Goal: Task Accomplishment & Management: Use online tool/utility

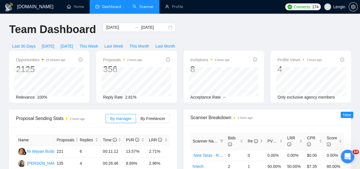
click at [154, 4] on link "Scanner" at bounding box center [143, 6] width 21 height 5
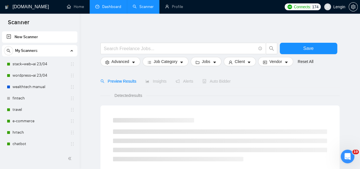
click at [120, 4] on link "Dashboard" at bounding box center [108, 6] width 26 height 5
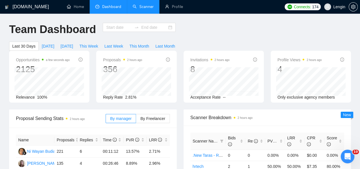
type input "[DATE]"
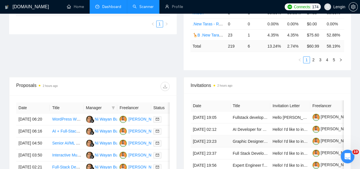
scroll to position [164, 0]
click at [140, 7] on link "Scanner" at bounding box center [143, 6] width 21 height 5
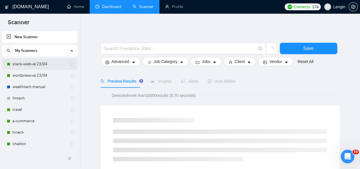
click at [42, 62] on link "stack+web+ai 23/04" at bounding box center [40, 63] width 54 height 11
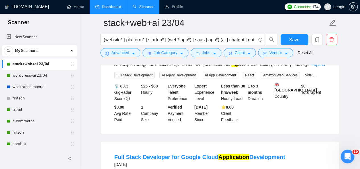
scroll to position [739, 0]
click at [43, 75] on link "wordpress+ai 23/04" at bounding box center [40, 75] width 54 height 11
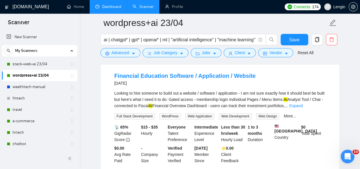
scroll to position [304, 0]
click at [38, 85] on link "wealthtech manual" at bounding box center [40, 86] width 54 height 11
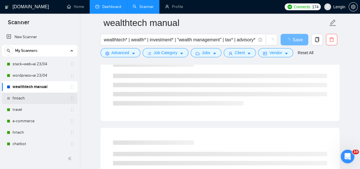
click at [26, 95] on link "fintech" at bounding box center [40, 98] width 54 height 11
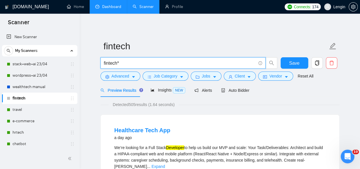
click at [132, 64] on input "fintech*" at bounding box center [180, 63] width 152 height 7
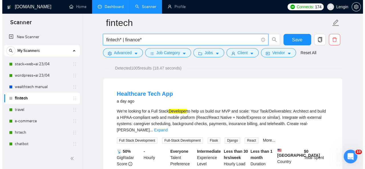
scroll to position [40, 0]
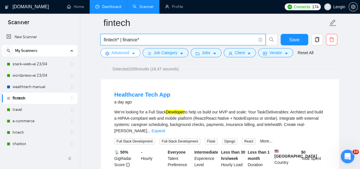
type input "fintech* | finance*"
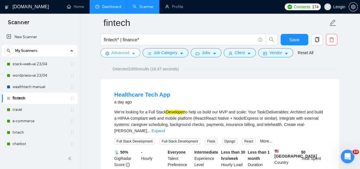
click at [117, 52] on span "Advanced" at bounding box center [121, 53] width 18 height 6
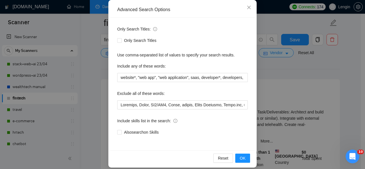
scroll to position [68, 0]
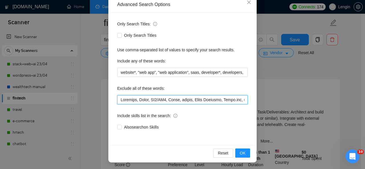
click at [118, 99] on input "text" at bounding box center [182, 99] width 130 height 9
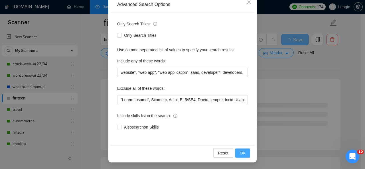
click at [240, 150] on span "OK" at bounding box center [243, 153] width 6 height 6
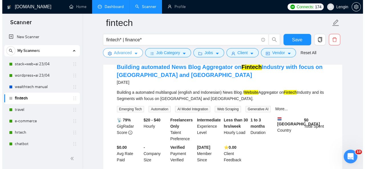
scroll to position [1090, 0]
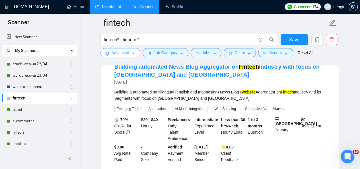
click at [119, 52] on span "Advanced" at bounding box center [121, 53] width 18 height 6
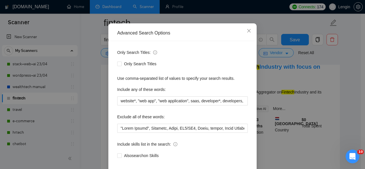
scroll to position [38, 0]
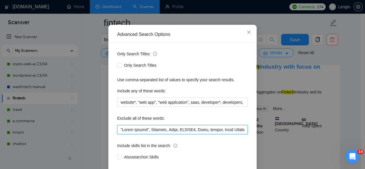
click at [117, 128] on input "text" at bounding box center [182, 129] width 130 height 9
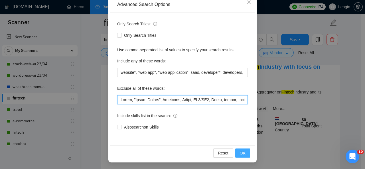
type input "Lorem, "Ipsum Dolors", Ametcons, Adipi, EL3/SE5, Doeiu, tempor, Incid Utlabore,…"
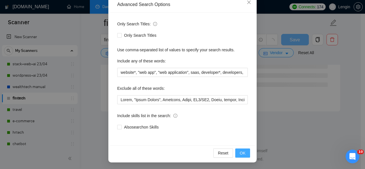
click at [239, 149] on button "OK" at bounding box center [242, 152] width 15 height 9
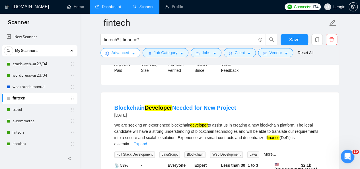
scroll to position [285, 0]
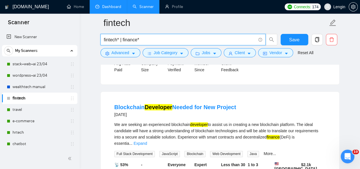
click at [150, 42] on input "fintech* | finance*" at bounding box center [180, 39] width 152 height 7
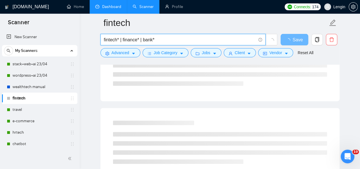
scroll to position [0, 0]
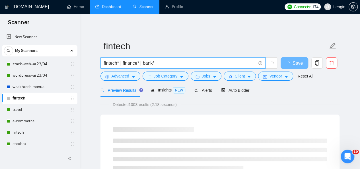
type input "fintech* | finance* | bank*"
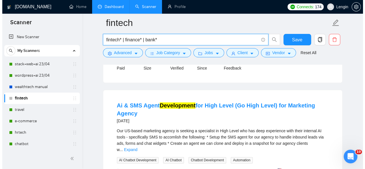
scroll to position [306, 0]
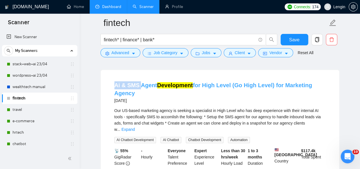
drag, startPoint x: 109, startPoint y: 82, endPoint x: 141, endPoint y: 83, distance: 31.9
click at [141, 83] on li "Ai & SMS Agent Development for High Level (Go High Level) for Marketing Agency …" at bounding box center [220, 134] width 225 height 115
click at [125, 53] on span "Advanced" at bounding box center [121, 53] width 18 height 6
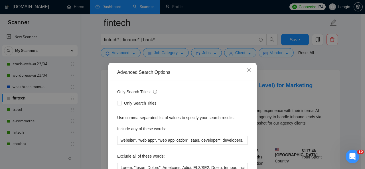
scroll to position [68, 0]
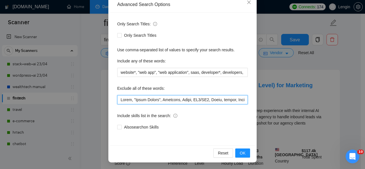
click at [117, 97] on input "text" at bounding box center [182, 99] width 130 height 9
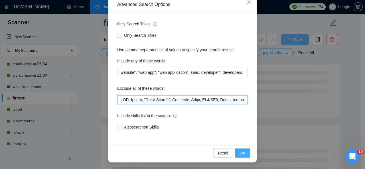
type input "LOR, Ipsum, "Dolor Sitame", Consecte, Adipi, EL7/SE2, Doeiu, tempor, Incid Utla…"
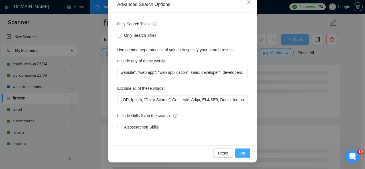
click at [244, 154] on button "OK" at bounding box center [242, 152] width 15 height 9
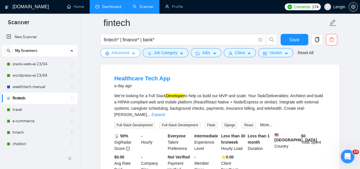
scroll to position [76, 0]
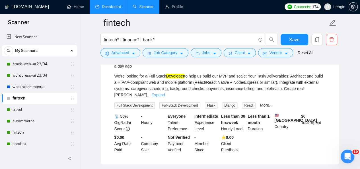
click at [165, 93] on link "Expand" at bounding box center [158, 95] width 13 height 5
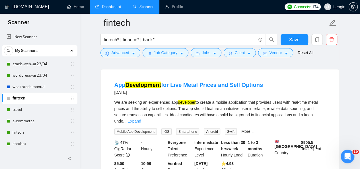
scroll to position [467, 0]
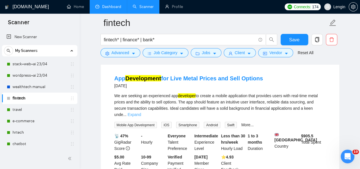
click at [141, 112] on link "Expand" at bounding box center [134, 114] width 13 height 5
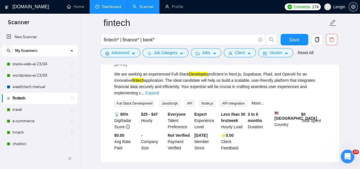
scroll to position [745, 0]
click at [159, 95] on link "Expand" at bounding box center [152, 93] width 13 height 5
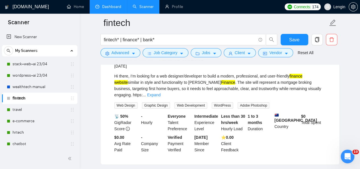
scroll to position [872, 0]
click at [161, 97] on link "Expand" at bounding box center [153, 94] width 13 height 5
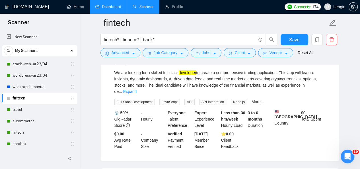
scroll to position [1004, 0]
click at [137, 93] on link "Expand" at bounding box center [129, 91] width 13 height 5
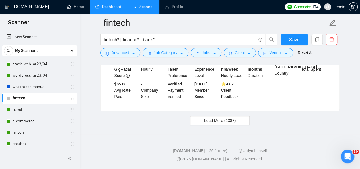
scroll to position [1331, 0]
click at [226, 120] on span "Load More (1387)" at bounding box center [220, 120] width 32 height 6
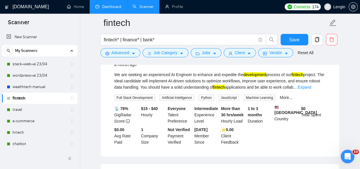
scroll to position [1650, 0]
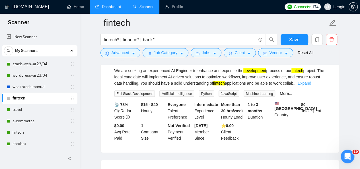
click at [311, 85] on link "Expand" at bounding box center [304, 83] width 13 height 5
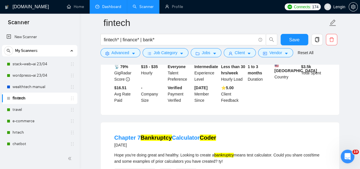
scroll to position [2276, 0]
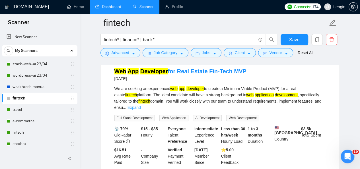
click at [141, 105] on link "Expand" at bounding box center [134, 107] width 13 height 5
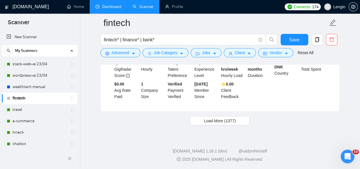
scroll to position [2589, 0]
click at [236, 120] on button "Load More (1377)" at bounding box center [220, 120] width 60 height 9
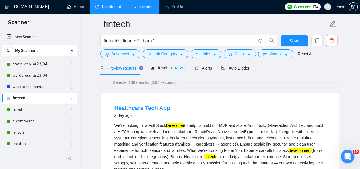
scroll to position [0, 0]
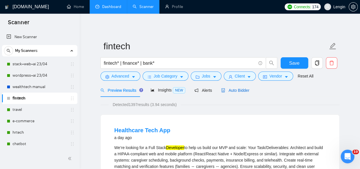
click at [231, 92] on span "Auto Bidder" at bounding box center [235, 90] width 28 height 5
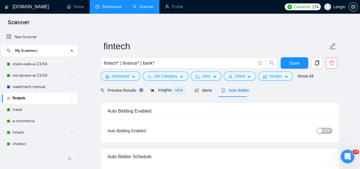
radio input "false"
radio input "true"
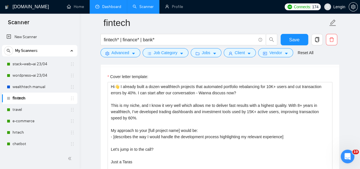
scroll to position [748, 0]
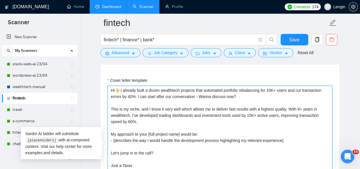
click at [179, 87] on textarea "Hi👋 I already built a dozen wealthtech projects that automated portfolio rebala…" at bounding box center [220, 150] width 225 height 128
drag, startPoint x: 201, startPoint y: 87, endPoint x: 120, endPoint y: 87, distance: 80.6
click at [120, 87] on textarea "Hi👋 I already built a dozen of fintech projects that automated portfolio rebala…" at bounding box center [220, 150] width 225 height 128
type textarea "Hi👋 I already built a dozen of fintech projects that automated portfolio rebala…"
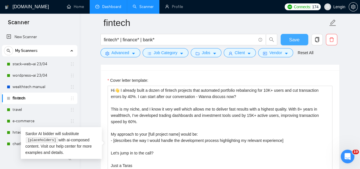
click at [302, 40] on button "Save" at bounding box center [295, 39] width 28 height 11
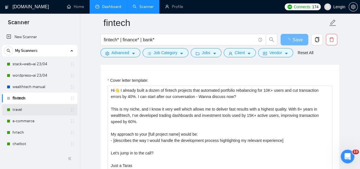
click at [27, 106] on link "travel" at bounding box center [40, 109] width 54 height 11
click at [24, 111] on link "travel" at bounding box center [40, 109] width 54 height 11
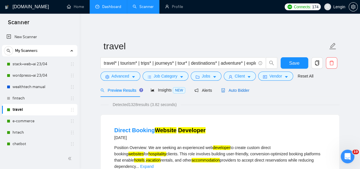
click at [231, 91] on span "Auto Bidder" at bounding box center [235, 90] width 28 height 5
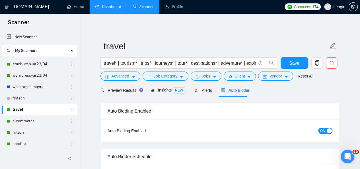
radio input "false"
radio input "true"
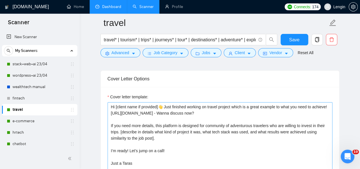
scroll to position [743, 0]
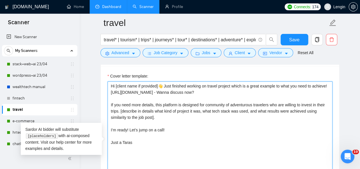
click at [151, 105] on textarea "Hi [client name if provided]👋 Just finished working on travel project which is …" at bounding box center [220, 145] width 225 height 128
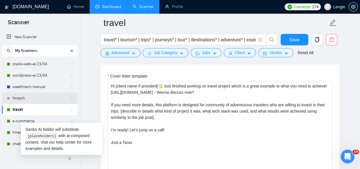
click at [32, 97] on link "fintech" at bounding box center [40, 98] width 54 height 11
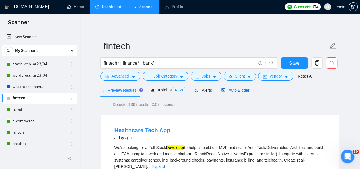
click at [239, 90] on span "Auto Bidder" at bounding box center [235, 90] width 28 height 5
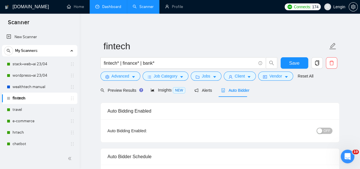
radio input "false"
radio input "true"
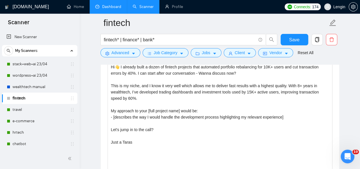
scroll to position [765, 0]
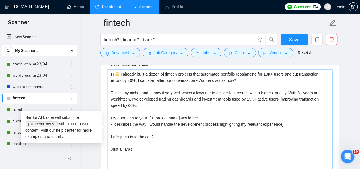
click at [192, 110] on textarea "Hi👋 I already built a dozen of fintech projects that automated portfolio rebala…" at bounding box center [220, 134] width 225 height 128
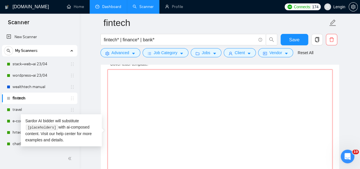
paste textarea "Hi [client name if provided]👋 Just finished working on travel project which is …"
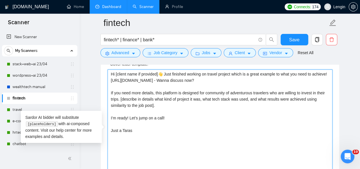
click at [219, 71] on textarea "Hi [client name if provided]👋 Just finished working on travel project which is …" at bounding box center [220, 134] width 225 height 128
drag, startPoint x: 281, startPoint y: 78, endPoint x: 127, endPoint y: 79, distance: 154.1
click at [127, 79] on textarea "Hi [client name if provided]👋 Just finished working on fintech project which is…" at bounding box center [220, 134] width 225 height 128
paste textarea "[URL][DOMAIN_NAME]"
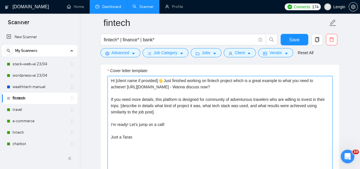
scroll to position [758, 0]
drag, startPoint x: 118, startPoint y: 103, endPoint x: 182, endPoint y: 96, distance: 64.7
click at [182, 96] on textarea "Hi [client name if provided]👋 Just finished working on fintech project which is…" at bounding box center [220, 140] width 225 height 128
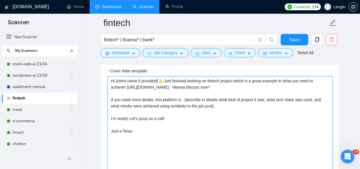
paste textarea "cryptocurrency service like a bank, capable of handling high loads with a smoot…"
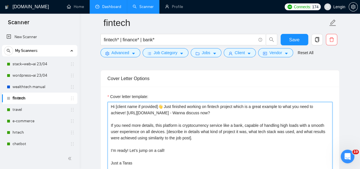
scroll to position [731, 0]
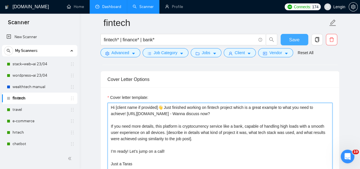
type textarea "Hi [client name if provided]👋 Just finished working on fintech project which is…"
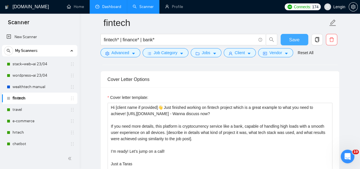
click at [299, 38] on span "Save" at bounding box center [294, 39] width 10 height 7
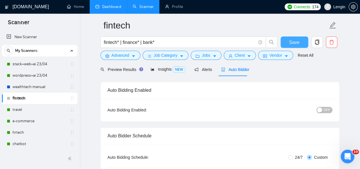
scroll to position [0, 0]
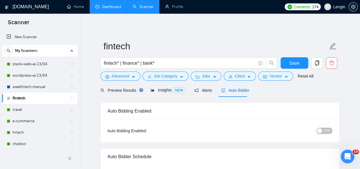
click at [322, 128] on button "OFF" at bounding box center [325, 131] width 16 height 6
click at [293, 64] on span "Save" at bounding box center [294, 63] width 10 height 7
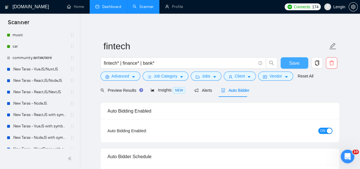
scroll to position [134, 0]
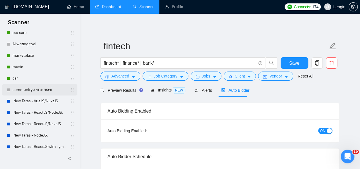
click at [33, 89] on link "community антиключі" at bounding box center [40, 89] width 54 height 11
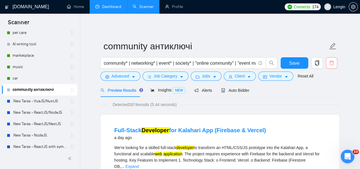
click at [334, 64] on icon "delete" at bounding box center [331, 62] width 5 height 5
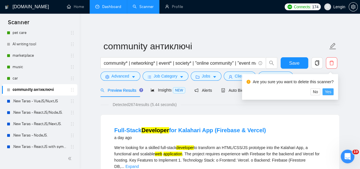
click at [327, 90] on span "Yes" at bounding box center [328, 92] width 7 height 6
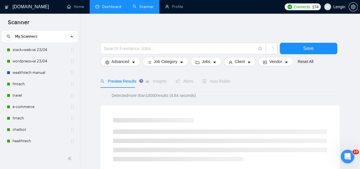
scroll to position [10, 0]
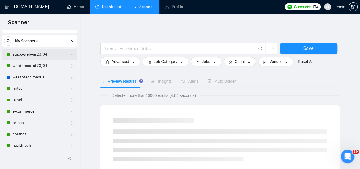
click at [46, 54] on link "stack+web+ai 23/04" at bounding box center [40, 54] width 54 height 11
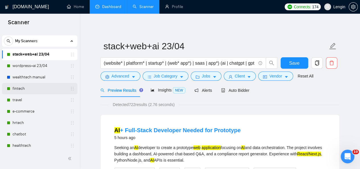
click at [39, 90] on link "fintech" at bounding box center [40, 88] width 54 height 11
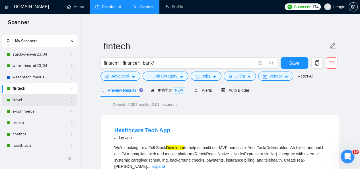
click at [32, 100] on link "travel" at bounding box center [40, 99] width 54 height 11
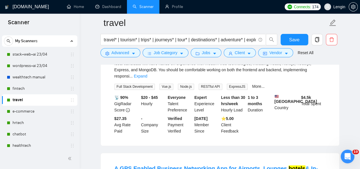
scroll to position [354, 0]
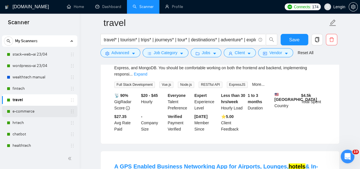
click at [20, 112] on link "e-commerce" at bounding box center [40, 111] width 54 height 11
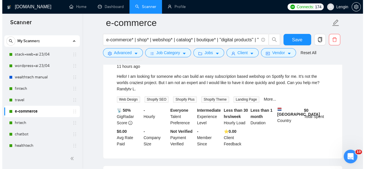
scroll to position [76, 0]
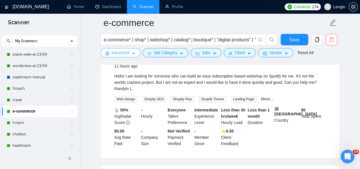
click at [131, 50] on button "Advanced" at bounding box center [121, 52] width 40 height 9
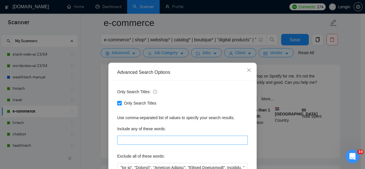
scroll to position [68, 0]
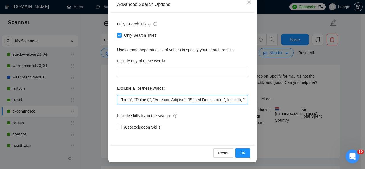
click at [117, 100] on input "text" at bounding box center [182, 99] width 130 height 9
click at [145, 100] on input "text" at bounding box center [182, 99] width 130 height 9
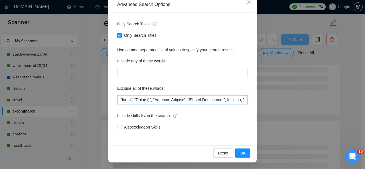
click at [118, 100] on input "text" at bounding box center [182, 99] width 130 height 9
click at [143, 99] on input "text" at bounding box center [182, 99] width 130 height 9
type input ""lor ip", "Dolorsi)", "Ametcon Adipisc", "Elitsed Doeiusmodt", Incididu, "Utlab…"
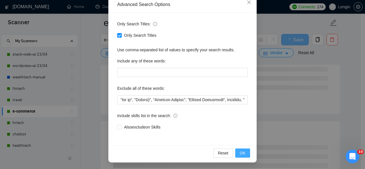
click at [244, 152] on button "OK" at bounding box center [242, 152] width 15 height 9
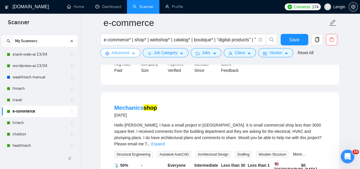
scroll to position [517, 0]
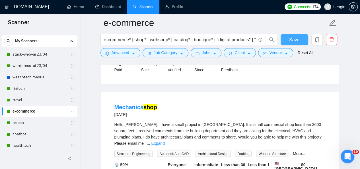
click at [291, 39] on span "Save" at bounding box center [294, 39] width 10 height 7
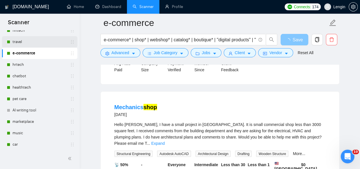
scroll to position [68, 0]
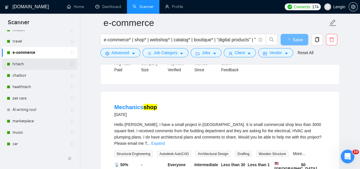
click at [28, 67] on link "hrtech" at bounding box center [40, 63] width 54 height 11
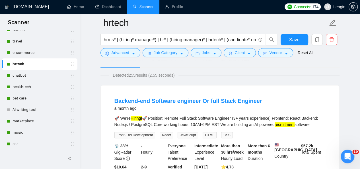
scroll to position [34, 0]
click at [35, 73] on link "chatbot" at bounding box center [40, 75] width 54 height 11
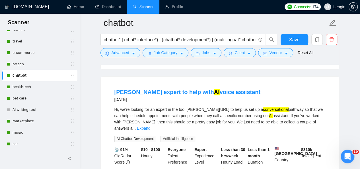
scroll to position [294, 0]
click at [29, 87] on link "healthtech" at bounding box center [40, 86] width 54 height 11
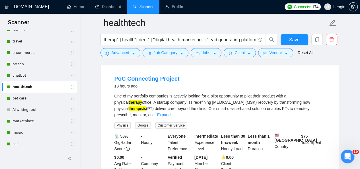
scroll to position [57, 0]
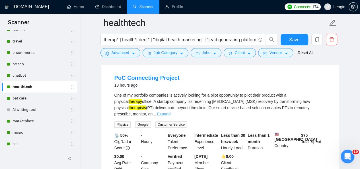
click at [171, 112] on link "Expand" at bounding box center [163, 114] width 13 height 5
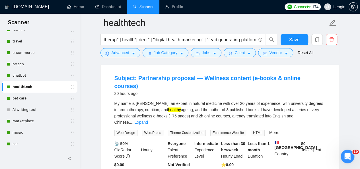
scroll to position [211, 0]
click at [148, 120] on link "Expand" at bounding box center [140, 122] width 13 height 5
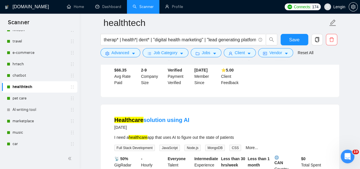
scroll to position [740, 0]
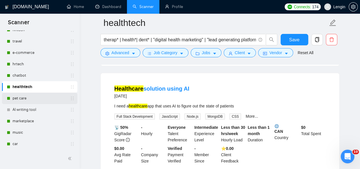
click at [26, 99] on link "pet care" at bounding box center [40, 98] width 54 height 11
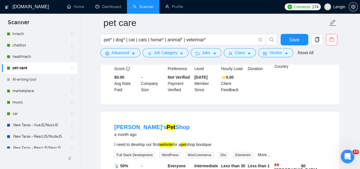
scroll to position [99, 0]
click at [21, 89] on link "marketplace" at bounding box center [40, 90] width 54 height 11
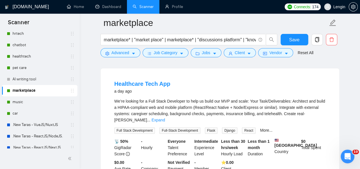
scroll to position [50, 0]
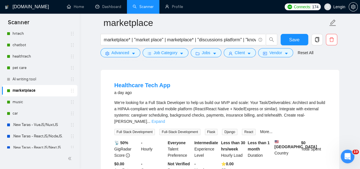
click at [165, 119] on link "Expand" at bounding box center [158, 121] width 13 height 5
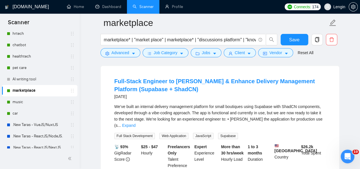
scroll to position [208, 0]
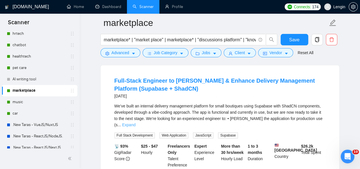
click at [136, 122] on link "Expand" at bounding box center [128, 124] width 13 height 5
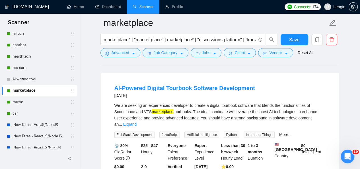
scroll to position [657, 0]
click at [26, 101] on link "music" at bounding box center [40, 101] width 54 height 11
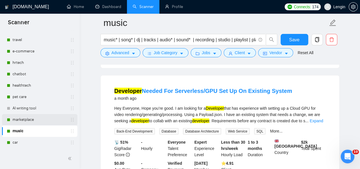
scroll to position [69, 0]
click at [42, 89] on link "healthtech" at bounding box center [40, 86] width 54 height 11
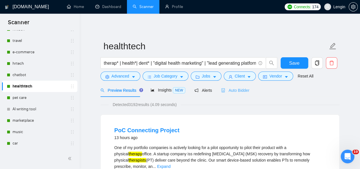
click at [240, 86] on div "Auto Bidder" at bounding box center [235, 89] width 28 height 13
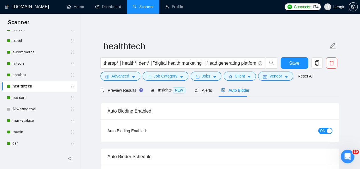
radio input "false"
radio input "true"
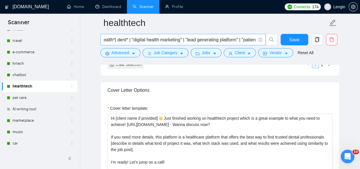
scroll to position [0, 22]
click at [28, 109] on link "AI writing tool" at bounding box center [40, 108] width 54 height 11
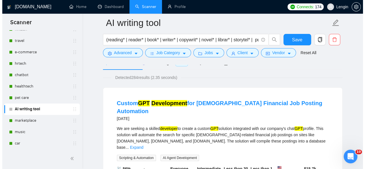
scroll to position [28, 0]
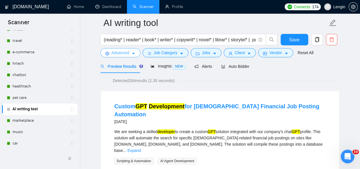
click at [129, 51] on button "Advanced" at bounding box center [121, 52] width 40 height 9
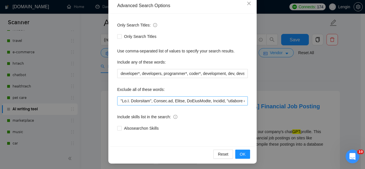
scroll to position [0, 33]
click at [247, 7] on span "Close" at bounding box center [248, 3] width 15 height 15
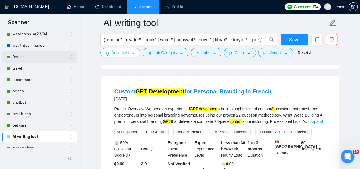
scroll to position [42, 0]
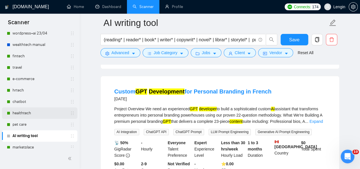
click at [24, 110] on link "healthtech" at bounding box center [40, 112] width 54 height 11
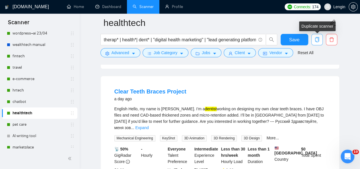
click at [320, 39] on span "copy" at bounding box center [317, 39] width 11 height 5
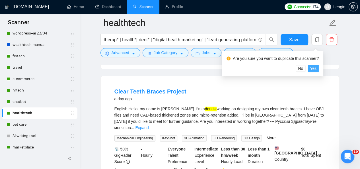
click at [312, 68] on span "Yes" at bounding box center [313, 68] width 7 height 6
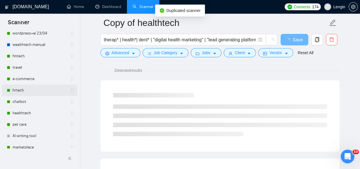
scroll to position [308, 0]
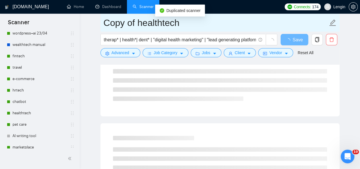
click at [183, 26] on input "Copy of healthtech" at bounding box center [216, 23] width 224 height 14
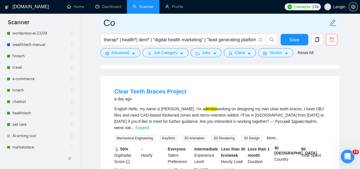
type input "C"
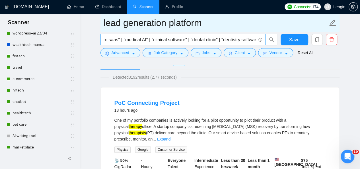
scroll to position [0, 355]
type input "lead generation platform"
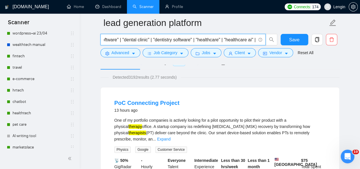
drag, startPoint x: 256, startPoint y: 40, endPoint x: 151, endPoint y: 42, distance: 104.6
click at [151, 42] on input "therap* | health*| dent* | "digital health marketing" | "lead generating platfo…" at bounding box center [180, 39] width 152 height 7
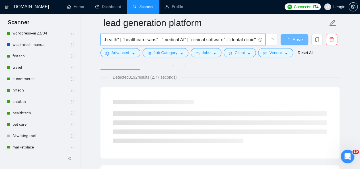
drag, startPoint x: 256, startPoint y: 40, endPoint x: 122, endPoint y: 40, distance: 133.0
click at [122, 40] on input "therap* | health*| dent* | "digital health marketing" | "lead generating platfo…" at bounding box center [180, 39] width 152 height 7
drag, startPoint x: 208, startPoint y: 40, endPoint x: 105, endPoint y: 41, distance: 103.1
click at [105, 41] on input "therap* | health*| dent* | "digital health marketing" | "lead generating platfo…" at bounding box center [180, 39] width 152 height 7
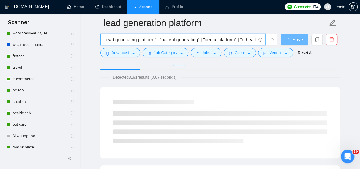
scroll to position [0, 11]
drag, startPoint x: 255, startPoint y: 40, endPoint x: 197, endPoint y: 40, distance: 58.4
click at [197, 40] on input ""lead generating platform" | "patient generating" | "dental platform" | "e-heal…" at bounding box center [180, 39] width 152 height 7
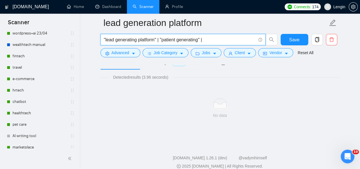
scroll to position [0, 0]
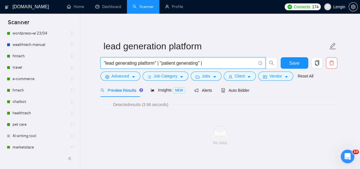
click at [157, 62] on input ""lead generating platform" | "patient generating" |" at bounding box center [180, 63] width 152 height 7
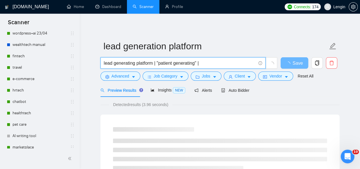
click at [136, 64] on input "lead generating platform | "patient generating" |" at bounding box center [180, 63] width 152 height 7
drag, startPoint x: 220, startPoint y: 64, endPoint x: 143, endPoint y: 62, distance: 77.2
click at [143, 62] on input "lead* generating* | platform | "patient generating" |" at bounding box center [180, 63] width 152 height 7
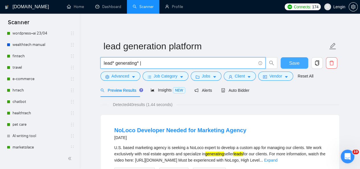
type input "lead* generating* |"
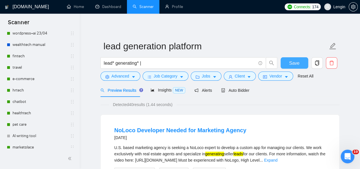
click at [295, 64] on span "Save" at bounding box center [294, 63] width 10 height 7
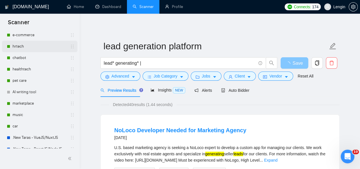
scroll to position [86, 0]
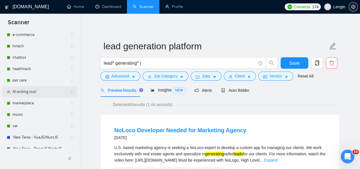
click at [46, 91] on link "AI writing tool" at bounding box center [40, 91] width 54 height 11
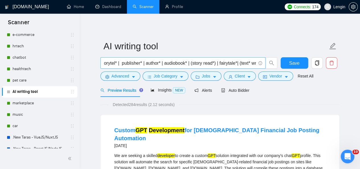
scroll to position [0, 133]
drag, startPoint x: 216, startPoint y: 62, endPoint x: 191, endPoint y: 62, distance: 24.8
click at [191, 62] on input "(reading* | reader* | book* | writer* | copywrit* | novel* | librar* | storytel…" at bounding box center [180, 63] width 152 height 7
click at [164, 61] on input "(reading* | reader* | book* | writer* | copywrit* | novel* | librar* | storytel…" at bounding box center [180, 63] width 152 height 7
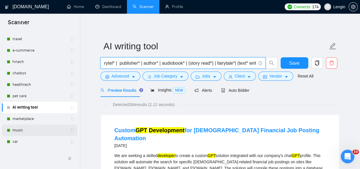
scroll to position [71, 0]
drag, startPoint x: 217, startPoint y: 64, endPoint x: 191, endPoint y: 64, distance: 26.2
click at [191, 64] on input "(reading* | reader* | book* | writer* | copywrit* | novel* | librar* | storytel…" at bounding box center [180, 63] width 152 height 7
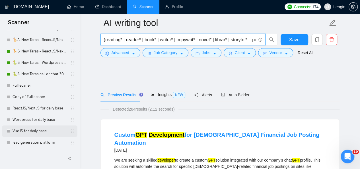
scroll to position [279, 0]
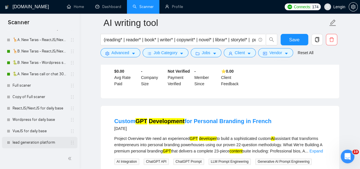
click at [38, 138] on link "lead generation platform" at bounding box center [40, 142] width 54 height 11
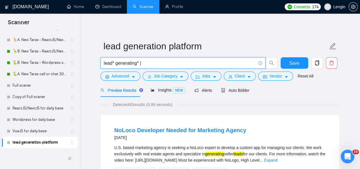
click at [115, 63] on input "lead* generating* |" at bounding box center [180, 63] width 152 height 7
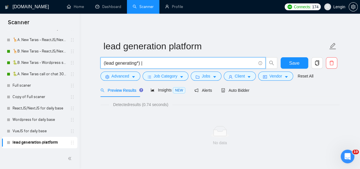
click at [164, 65] on input "(lead generating*) |" at bounding box center [180, 63] width 152 height 7
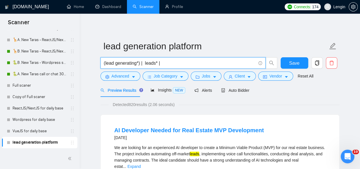
click at [139, 62] on input "(lead generating*) | leads* |" at bounding box center [180, 63] width 152 height 7
click at [173, 61] on input "lead* generating* | leads* |" at bounding box center [180, 63] width 152 height 7
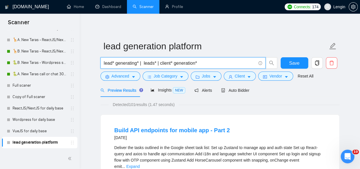
click at [137, 63] on input "lead* generating* | leads* | client* generation*" at bounding box center [180, 63] width 152 height 7
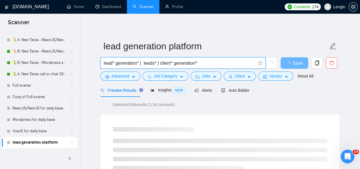
click at [215, 62] on input "lead* generation* | leads* | client* generation*" at bounding box center [180, 63] width 152 height 7
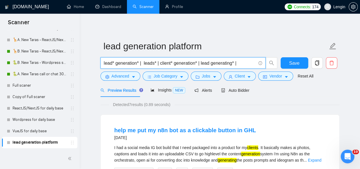
click at [209, 62] on input "lead* generation* | leads* | client* generation* | lead generating* |" at bounding box center [180, 63] width 152 height 7
click at [251, 62] on input "lead* generation* | leads* | client* generation* | lead* generating* |" at bounding box center [180, 63] width 152 height 7
click at [241, 66] on input "lead* generation* | leads* | client* generation* | lead* generating* |" at bounding box center [180, 63] width 152 height 7
drag, startPoint x: 242, startPoint y: 62, endPoint x: 202, endPoint y: 63, distance: 39.3
click at [202, 63] on input "lead* generation* | leads* | client* generation* | lead* generating* |" at bounding box center [180, 63] width 152 height 7
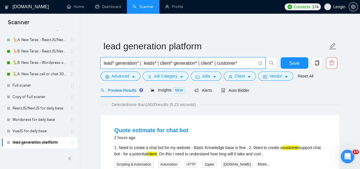
click at [215, 62] on input "lead* generation* | leads* | client* generation* | client* | customer*" at bounding box center [180, 63] width 152 height 7
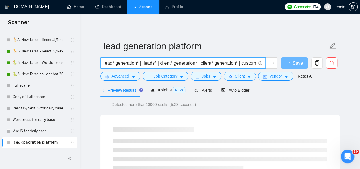
scroll to position [0, 8]
click at [254, 64] on input "lead* generation* | leads* | client* generation* | client* generation* | custom…" at bounding box center [180, 63] width 152 height 7
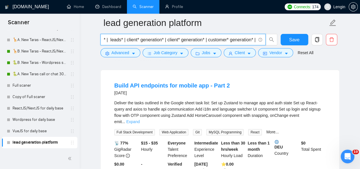
scroll to position [0, 0]
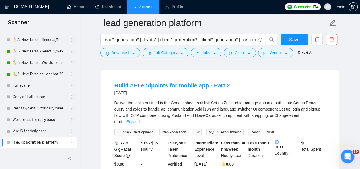
click at [140, 119] on link "Expand" at bounding box center [132, 121] width 13 height 5
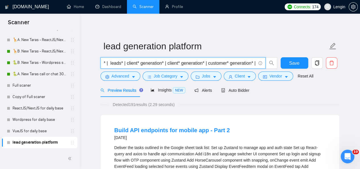
click at [255, 64] on input "lead* generation* | leads* | client* generation* | client* generation* | custom…" at bounding box center [180, 63] width 152 height 7
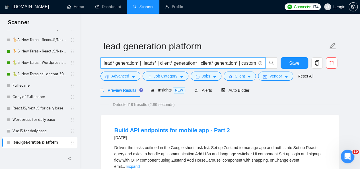
click at [104, 63] on input "lead* generation* | leads* | client* generation* | client* generation* | custom…" at bounding box center [180, 63] width 152 height 7
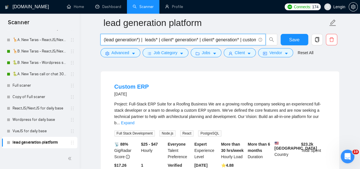
scroll to position [177, 0]
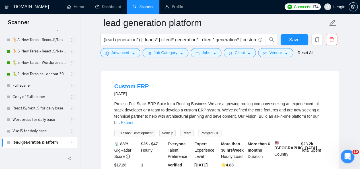
click at [134, 120] on link "Expand" at bounding box center [127, 122] width 13 height 5
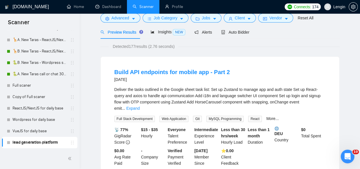
scroll to position [0, 0]
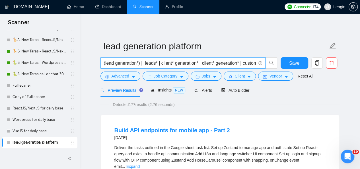
click at [139, 62] on input "(lead generation*) | leads* | client* generation* | client* generation* | custo…" at bounding box center [180, 63] width 152 height 7
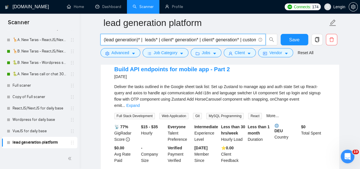
scroll to position [65, 0]
click at [140, 103] on link "Expand" at bounding box center [132, 105] width 13 height 5
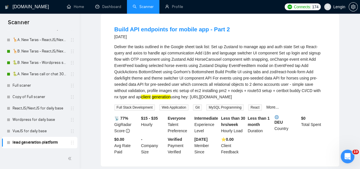
scroll to position [0, 0]
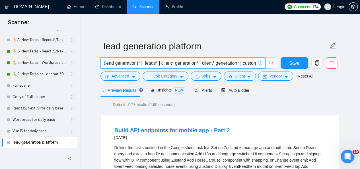
click at [160, 64] on input "(lead generation)* | leads* | client* generation* | client* generation* | custo…" at bounding box center [180, 63] width 152 height 7
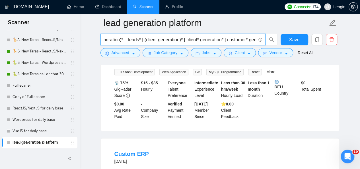
scroll to position [0, 27]
drag, startPoint x: 213, startPoint y: 41, endPoint x: 177, endPoint y: 36, distance: 36.8
click at [177, 36] on input "(lead generation)* | leads* | (client generation)* | client* generation* | cust…" at bounding box center [180, 39] width 152 height 7
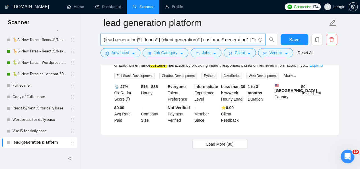
scroll to position [1276, 0]
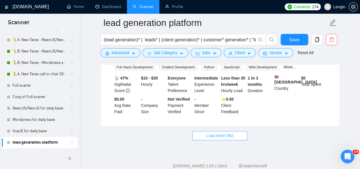
click at [211, 132] on span "Load More (80)" at bounding box center [220, 135] width 27 height 6
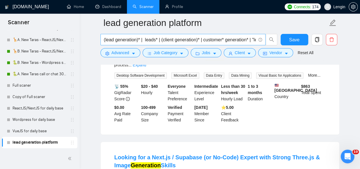
scroll to position [0, 30]
click at [253, 42] on input "(lead generation)* | leads* | (client generation)* | customer* generation* | "l…" at bounding box center [180, 39] width 152 height 7
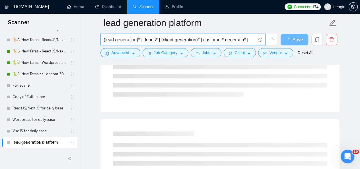
paste input "client* acquisition* | customer* acquisition* | prospect*"
click at [197, 41] on input "(lead generation)* | leads* | (client generation)* | customer* generatin* | cli…" at bounding box center [180, 39] width 152 height 7
click at [219, 38] on input "lead* generation* | leads* | client* generation* | customer* generatin* | clien…" at bounding box center [180, 39] width 152 height 7
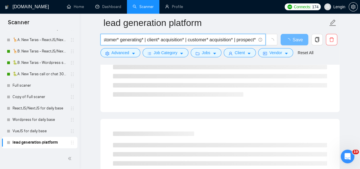
click at [253, 41] on input "lead* generation* | leads* | client* generation* | customer* generating* | clie…" at bounding box center [180, 39] width 152 height 7
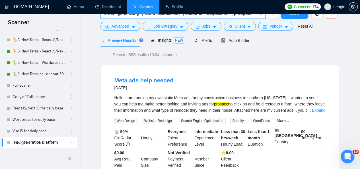
scroll to position [0, 0]
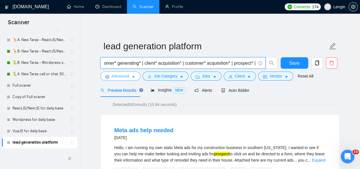
type input "lead* generation* | leads* | client* generation* | customer* generating* | clie…"
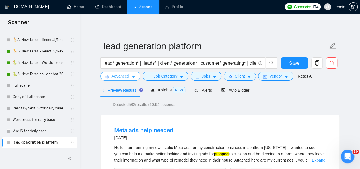
click at [128, 80] on button "Advanced" at bounding box center [121, 75] width 40 height 9
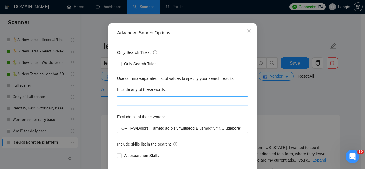
click at [139, 105] on input "text" at bounding box center [182, 100] width 130 height 9
click at [172, 105] on input "text" at bounding box center [182, 100] width 130 height 9
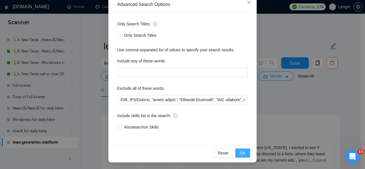
click at [241, 151] on span "OK" at bounding box center [243, 153] width 6 height 6
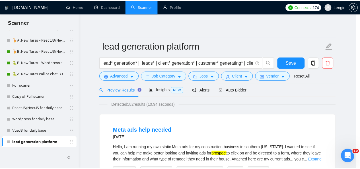
scroll to position [39, 0]
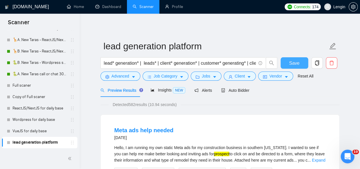
click at [300, 61] on button "Save" at bounding box center [295, 62] width 28 height 11
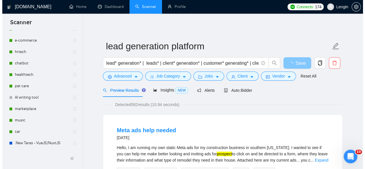
scroll to position [0, 0]
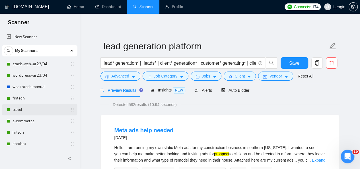
click at [33, 108] on link "travel" at bounding box center [40, 109] width 54 height 11
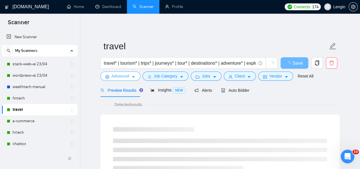
click at [126, 77] on span "Advanced" at bounding box center [121, 76] width 18 height 6
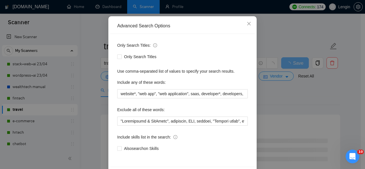
scroll to position [47, 0]
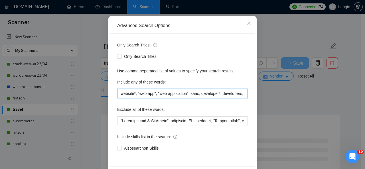
click at [188, 96] on input "website*, "web app", "web application", saas, developer*, developers, programme…" at bounding box center [182, 93] width 130 height 9
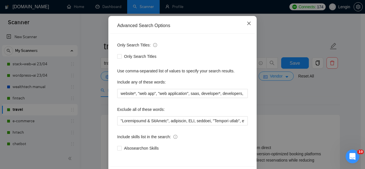
click at [247, 24] on icon "close" at bounding box center [248, 23] width 3 height 3
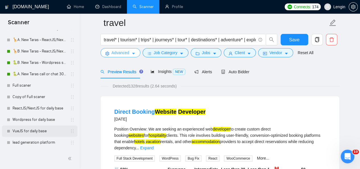
scroll to position [49, 0]
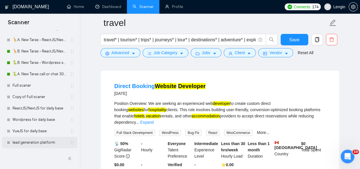
click at [39, 140] on link "lead generation platform" at bounding box center [40, 142] width 54 height 11
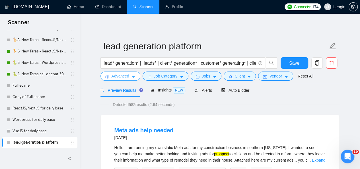
click at [127, 75] on span "Advanced" at bounding box center [121, 76] width 18 height 6
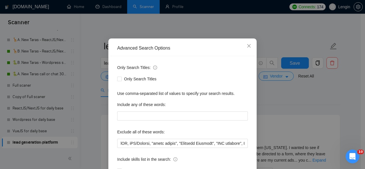
scroll to position [24, 0]
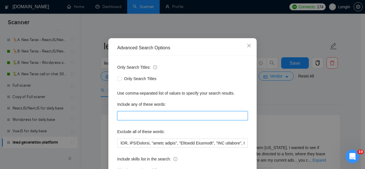
click at [147, 114] on input "text" at bounding box center [182, 115] width 130 height 9
paste input "website*, "web app", "web application", saas, developer*, developers, programme…"
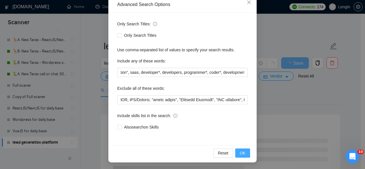
scroll to position [0, 0]
click at [242, 154] on span "OK" at bounding box center [243, 153] width 6 height 6
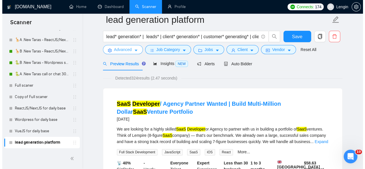
scroll to position [15, 0]
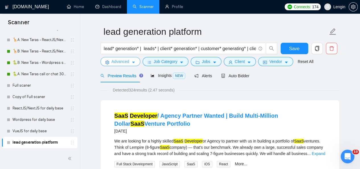
click at [130, 62] on button "Advanced" at bounding box center [121, 61] width 40 height 9
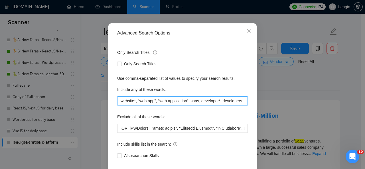
click at [198, 105] on input "website*, "web app", "web application", saas, developer*, developers, programme…" at bounding box center [182, 100] width 130 height 9
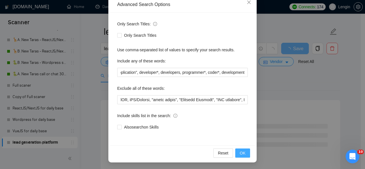
scroll to position [0, 0]
click at [243, 154] on button "OK" at bounding box center [242, 152] width 15 height 9
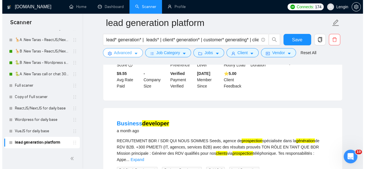
scroll to position [767, 0]
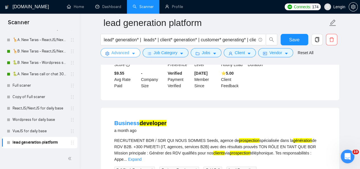
click at [126, 54] on span "Advanced" at bounding box center [121, 53] width 18 height 6
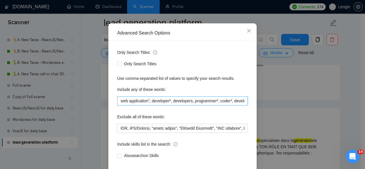
scroll to position [0, 51]
drag, startPoint x: 244, startPoint y: 140, endPoint x: 137, endPoint y: 137, distance: 106.6
click at [137, 105] on input "website*, "web app", "web application", developer*, developers, programmer*, co…" at bounding box center [182, 100] width 130 height 9
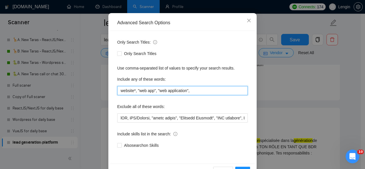
scroll to position [68, 0]
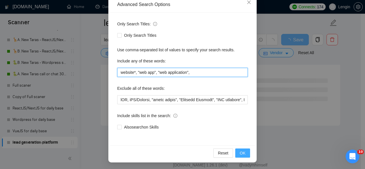
type input "website*, "web app", "web application","
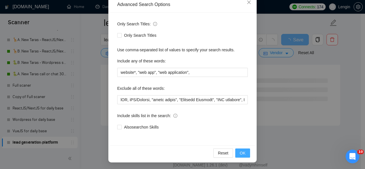
click at [240, 154] on span "OK" at bounding box center [243, 153] width 6 height 6
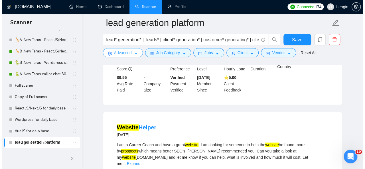
scroll to position [403, 0]
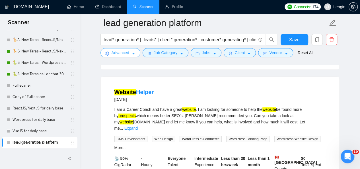
click at [130, 55] on button "Advanced" at bounding box center [121, 52] width 40 height 9
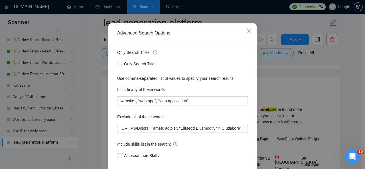
scroll to position [46, 0]
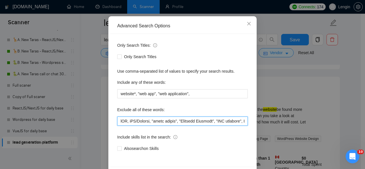
click at [118, 119] on input "text" at bounding box center [182, 121] width 130 height 9
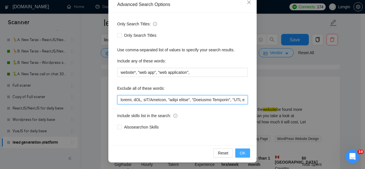
type input "loremi, dOL, sIT/Ametcon, "adipi elitse", "Doeiusmo Temporin", "UTL etdolore", …"
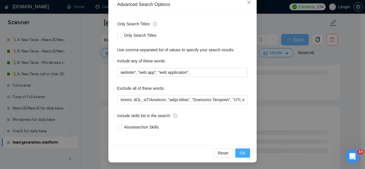
click at [240, 153] on span "OK" at bounding box center [243, 153] width 6 height 6
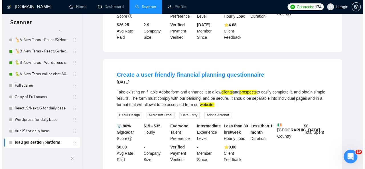
scroll to position [0, 0]
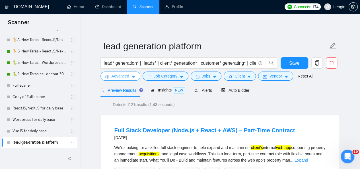
click at [132, 77] on icon "caret-down" at bounding box center [133, 77] width 3 height 2
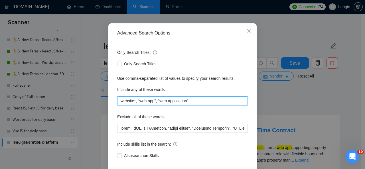
click at [195, 105] on input "website*, "web app", "web application"," at bounding box center [182, 100] width 130 height 9
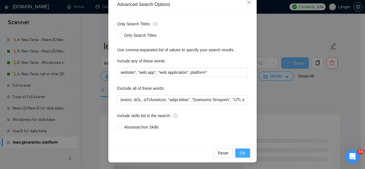
click at [237, 152] on button "OK" at bounding box center [242, 152] width 15 height 9
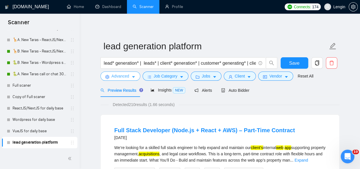
click at [124, 75] on span "Advanced" at bounding box center [121, 76] width 18 height 6
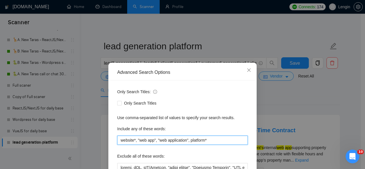
click at [189, 139] on input "website*, "web app", "web application", platform*" at bounding box center [182, 140] width 130 height 9
click at [220, 142] on input "website*, "web app", "web application", "lead platform*" at bounding box center [182, 140] width 130 height 9
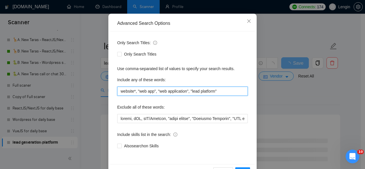
scroll to position [68, 0]
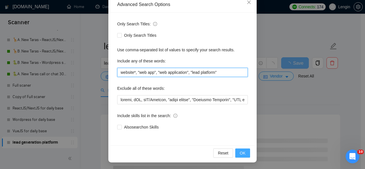
type input "website*, "web app", "web application", "lead platform""
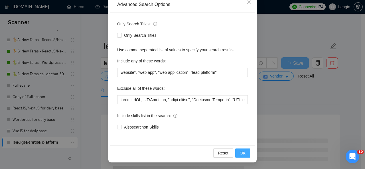
click at [245, 154] on button "OK" at bounding box center [242, 152] width 15 height 9
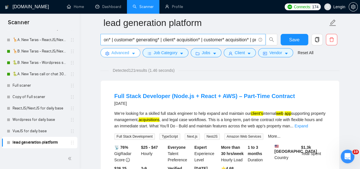
scroll to position [0, 108]
click at [255, 40] on input "lead* generation* | leads* | client* generation* | customer* generating* | clie…" at bounding box center [180, 39] width 152 height 7
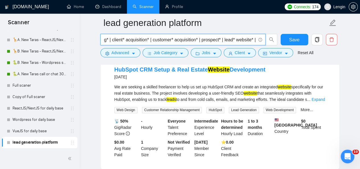
scroll to position [426, 0]
type input "lead* generation* | leads* | client* generation* | customer* generating* | clie…"
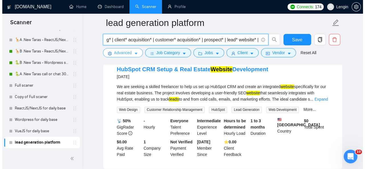
scroll to position [0, 0]
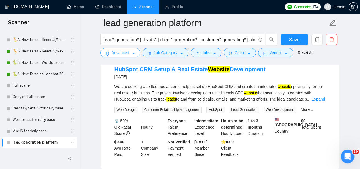
click at [124, 56] on span "Advanced" at bounding box center [121, 53] width 18 height 6
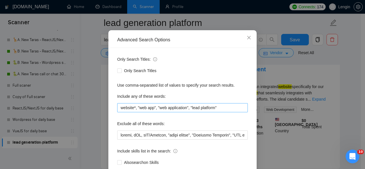
scroll to position [33, 0]
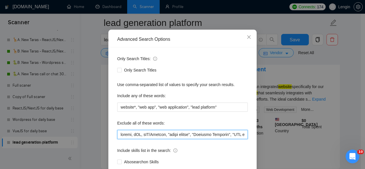
click at [118, 135] on input "text" at bounding box center [182, 134] width 130 height 9
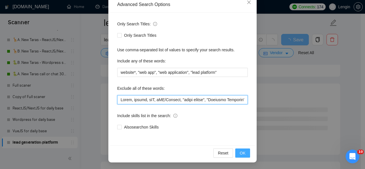
type input "Lorem, ipsumd, sIT, aME/Consect, "adipi elitse", "Doeiusmo Temporin", "UTL etdo…"
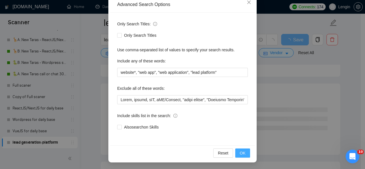
click at [242, 154] on span "OK" at bounding box center [243, 153] width 6 height 6
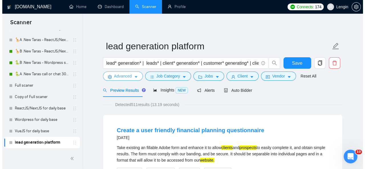
scroll to position [71, 0]
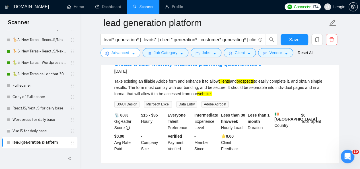
click at [132, 51] on span "caret-down" at bounding box center [134, 53] width 4 height 4
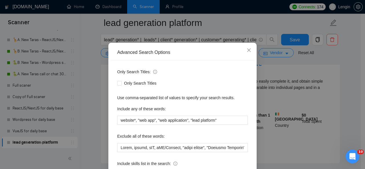
scroll to position [33, 0]
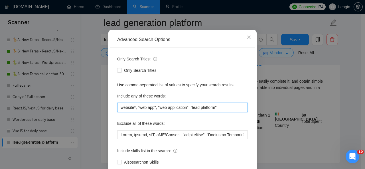
click at [226, 109] on input "website*, "web app", "web application", "lead platform"" at bounding box center [182, 107] width 130 height 9
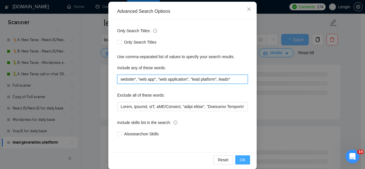
type input "website*, "web app", "web application", "lead platform", leads*"
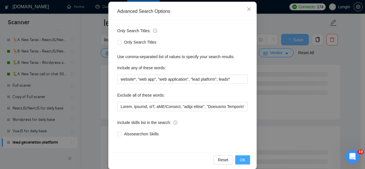
click at [241, 160] on span "OK" at bounding box center [243, 160] width 6 height 6
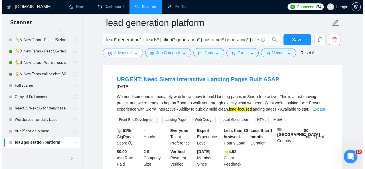
scroll to position [294, 0]
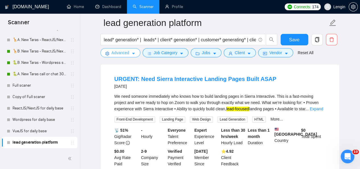
click at [129, 50] on button "Advanced" at bounding box center [121, 52] width 40 height 9
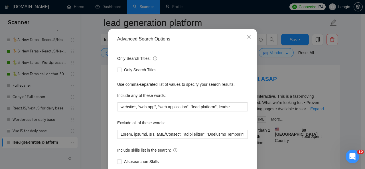
scroll to position [34, 0]
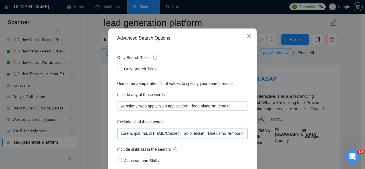
click at [118, 132] on input "text" at bounding box center [182, 133] width 130 height 9
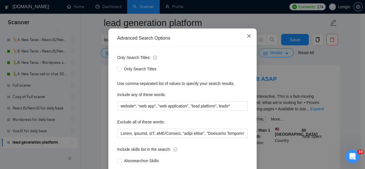
click at [247, 34] on span "Close" at bounding box center [248, 35] width 15 height 15
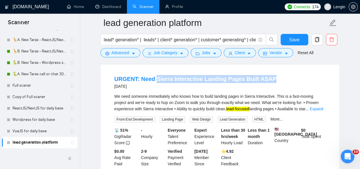
drag, startPoint x: 274, startPoint y: 81, endPoint x: 155, endPoint y: 75, distance: 119.5
click at [155, 75] on li "URGENT: Need Sierra Interactive Landing Pages Built ASAP [DATE] We need someone…" at bounding box center [220, 120] width 225 height 101
copy link "Sierra Interactive Landing Pages Built ASAP"
click at [124, 49] on button "Advanced" at bounding box center [121, 52] width 40 height 9
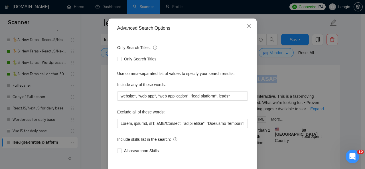
scroll to position [44, 0]
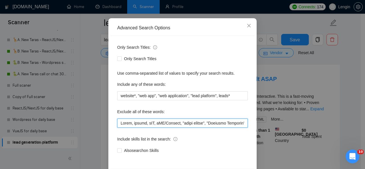
click at [118, 123] on input "text" at bounding box center [182, 122] width 130 height 9
paste input "Sierra"
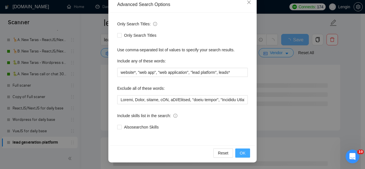
click at [240, 153] on span "OK" at bounding box center [243, 153] width 6 height 6
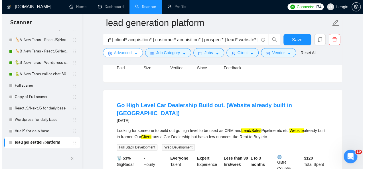
scroll to position [296, 0]
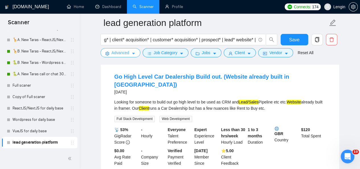
click at [123, 55] on span "Advanced" at bounding box center [121, 53] width 18 height 6
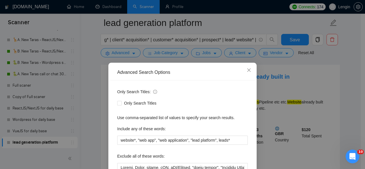
scroll to position [52, 0]
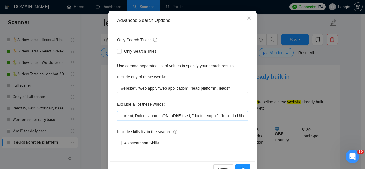
click at [117, 113] on input "text" at bounding box center [182, 115] width 130 height 9
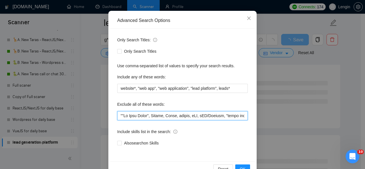
scroll to position [68, 0]
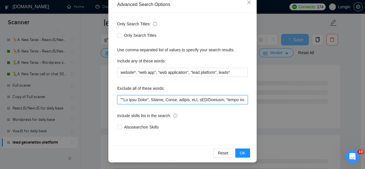
click at [122, 98] on input "text" at bounding box center [182, 99] width 130 height 9
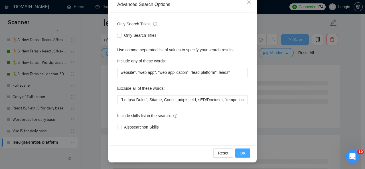
click at [242, 156] on button "OK" at bounding box center [242, 152] width 15 height 9
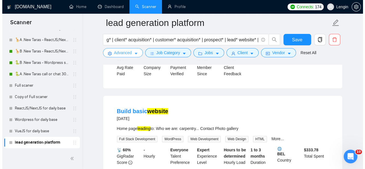
scroll to position [301, 0]
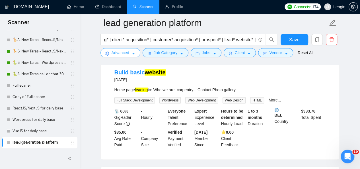
click at [118, 56] on button "Advanced" at bounding box center [121, 52] width 40 height 9
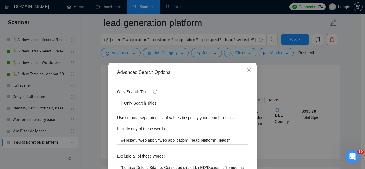
scroll to position [46, 0]
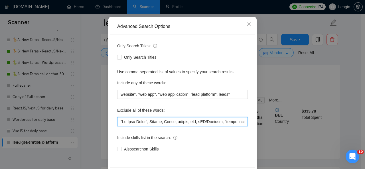
click at [117, 121] on input "text" at bounding box center [182, 121] width 130 height 9
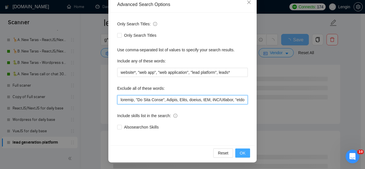
type input "loremip, "Do Sita Conse", Adipis, Elits, doeius, tEM, iNC/Utlabor, "etdol magna…"
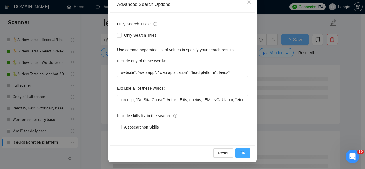
click at [236, 153] on button "OK" at bounding box center [242, 152] width 15 height 9
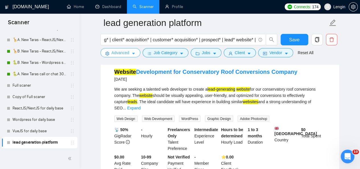
scroll to position [424, 0]
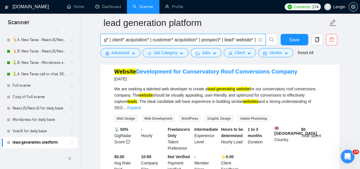
click at [254, 41] on input "lead* generation* | leads* | client* generation* | customer* generating* | clie…" at bounding box center [180, 39] width 152 height 7
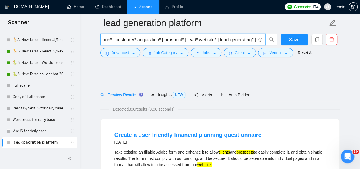
scroll to position [29, 0]
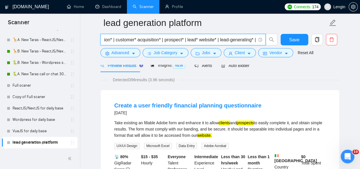
type input "lead* generation* | leads* | client* generation* | customer* generating* | clie…"
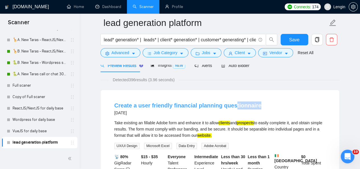
drag, startPoint x: 262, startPoint y: 106, endPoint x: 230, endPoint y: 105, distance: 32.2
click at [230, 105] on div "Create a user friendly financial planning questionnaire [DATE]" at bounding box center [220, 108] width 211 height 15
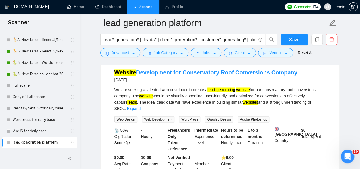
scroll to position [426, 0]
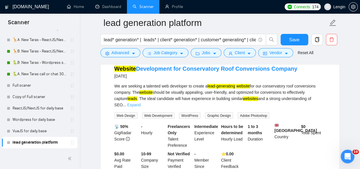
click at [141, 104] on link "Expand" at bounding box center [133, 105] width 13 height 5
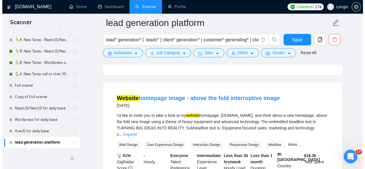
scroll to position [559, 0]
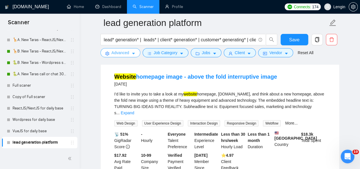
click at [133, 52] on icon "caret-down" at bounding box center [134, 54] width 4 height 4
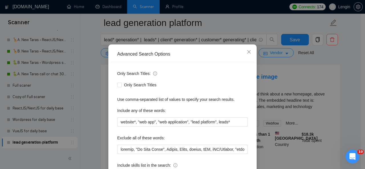
scroll to position [19, 0]
click at [119, 147] on input "text" at bounding box center [182, 148] width 130 height 9
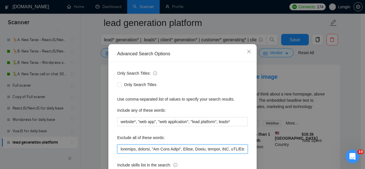
scroll to position [68, 0]
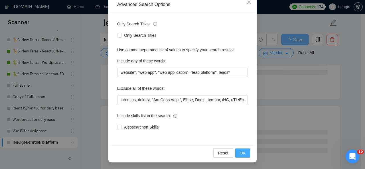
click at [240, 153] on span "OK" at bounding box center [243, 153] width 6 height 6
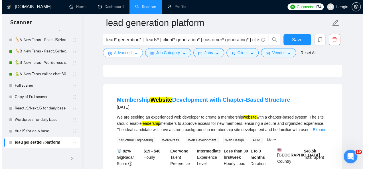
scroll to position [1047, 0]
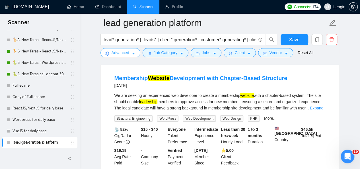
click at [134, 51] on button "Advanced" at bounding box center [121, 52] width 40 height 9
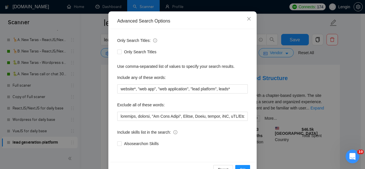
scroll to position [52, 0]
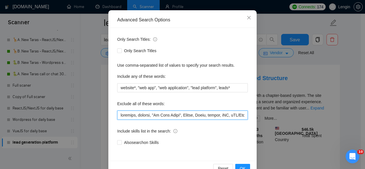
click at [118, 115] on input "text" at bounding box center [182, 115] width 130 height 9
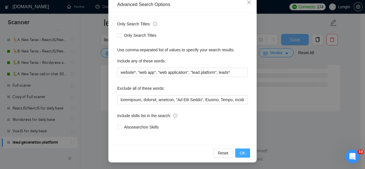
scroll to position [781, 0]
click at [237, 152] on button "OK" at bounding box center [242, 152] width 15 height 9
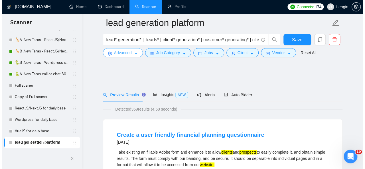
scroll to position [56, 0]
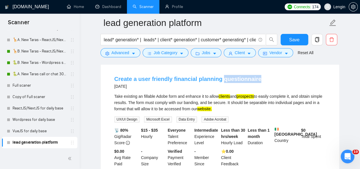
drag, startPoint x: 259, startPoint y: 79, endPoint x: 219, endPoint y: 80, distance: 39.9
click at [219, 80] on div "Create a user friendly financial planning questionnaire [DATE]" at bounding box center [220, 82] width 211 height 15
copy link "questionnaire"
click at [132, 55] on icon "caret-down" at bounding box center [134, 54] width 4 height 4
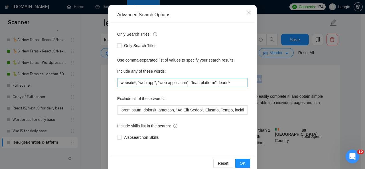
scroll to position [68, 0]
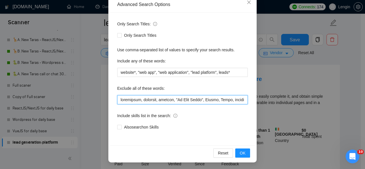
click at [117, 99] on input "text" at bounding box center [182, 99] width 130 height 9
paste input "questionnaire"
type input "loremipsumdol, sitametcon, adipisci, elitsed, "Do Eius Tempo", Incidi, Utlab, e…"
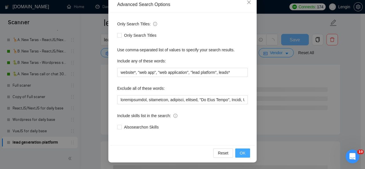
click at [242, 153] on span "OK" at bounding box center [243, 153] width 6 height 6
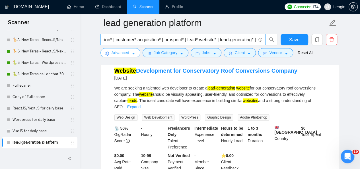
scroll to position [0, 179]
drag, startPoint x: 217, startPoint y: 40, endPoint x: 249, endPoint y: 38, distance: 31.7
click at [249, 38] on input "lead* generation* | leads* | client* generation* | customer* generating* | clie…" at bounding box center [180, 39] width 152 height 7
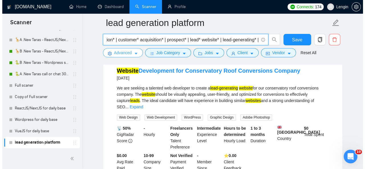
scroll to position [0, 0]
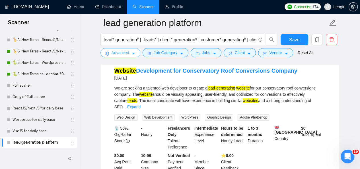
click at [112, 51] on span "Advanced" at bounding box center [121, 53] width 18 height 6
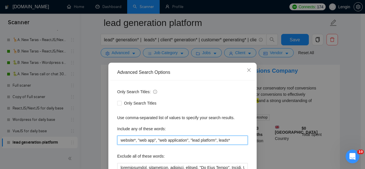
click at [230, 140] on input "website*, "web app", "web application", "lead platform", leads*" at bounding box center [182, 140] width 130 height 9
paste input "lead-generating"
click at [214, 138] on input "website*, "web app", "web application", "lead platform", leads*, lead-generating" at bounding box center [182, 140] width 130 height 9
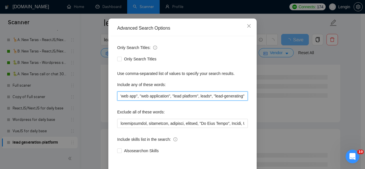
scroll to position [68, 0]
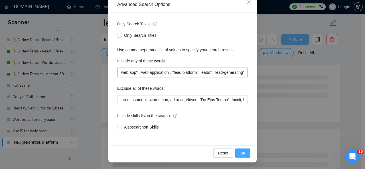
type input "website*, "web app", "web application", "lead platform", leads*, "lead-generati…"
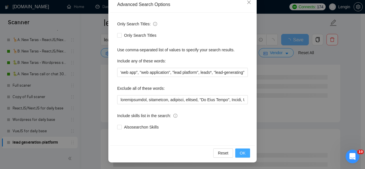
scroll to position [0, 0]
click at [240, 153] on span "OK" at bounding box center [243, 153] width 6 height 6
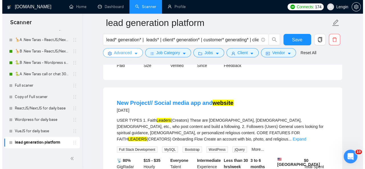
scroll to position [774, 0]
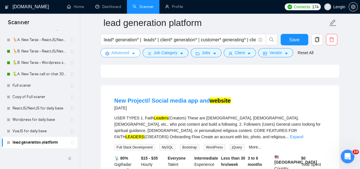
click at [128, 56] on span "Advanced" at bounding box center [121, 53] width 18 height 6
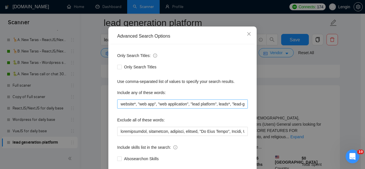
scroll to position [37, 0]
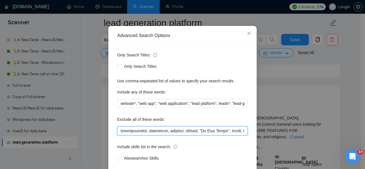
click at [117, 131] on input "text" at bounding box center [182, 130] width 130 height 9
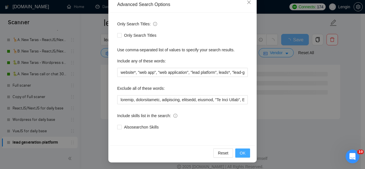
click at [240, 156] on button "OK" at bounding box center [242, 152] width 15 height 9
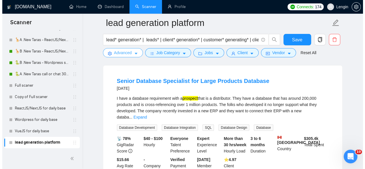
scroll to position [796, 0]
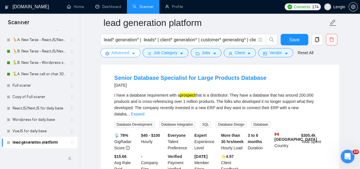
click at [132, 52] on icon "caret-down" at bounding box center [134, 54] width 4 height 4
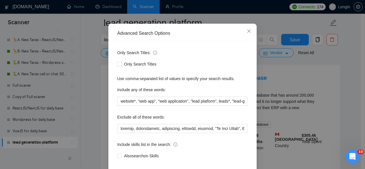
scroll to position [42, 0]
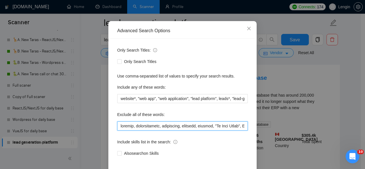
click at [117, 125] on input "text" at bounding box center [182, 125] width 130 height 9
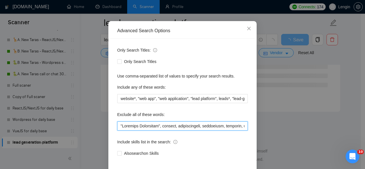
scroll to position [68, 0]
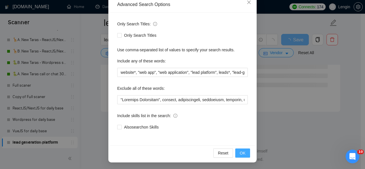
click at [242, 156] on button "OK" at bounding box center [242, 152] width 15 height 9
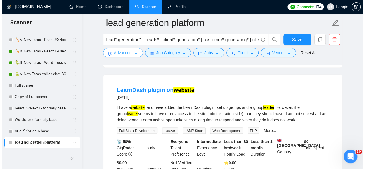
scroll to position [421, 0]
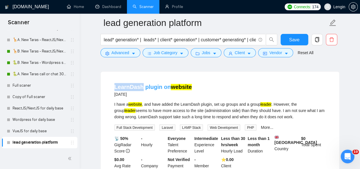
drag, startPoint x: 109, startPoint y: 87, endPoint x: 140, endPoint y: 87, distance: 30.8
click at [140, 87] on li "LearnDash plugin on website [DATE] I have a website , and have added the LearnD…" at bounding box center [220, 128] width 225 height 101
copy link "LearnDash"
click at [130, 55] on button "Advanced" at bounding box center [121, 52] width 40 height 9
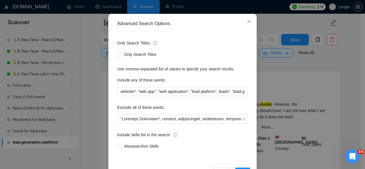
scroll to position [50, 0]
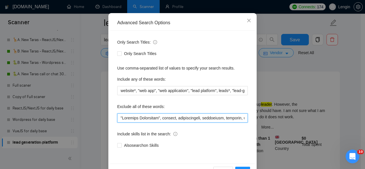
click at [118, 119] on input "text" at bounding box center [182, 117] width 130 height 9
paste input "LearnDash"
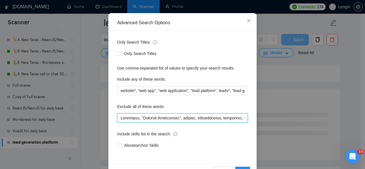
scroll to position [68, 0]
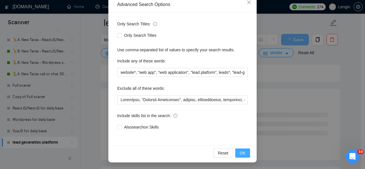
click at [243, 151] on span "OK" at bounding box center [243, 153] width 6 height 6
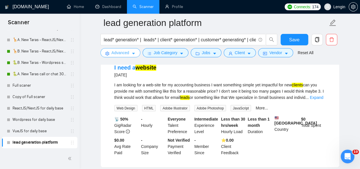
scroll to position [443, 0]
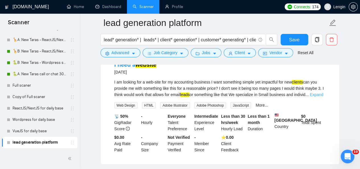
click at [322, 95] on link "Expand" at bounding box center [316, 94] width 13 height 5
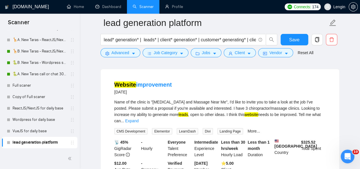
scroll to position [698, 0]
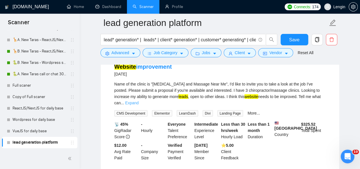
click at [139, 104] on link "Expand" at bounding box center [131, 103] width 13 height 5
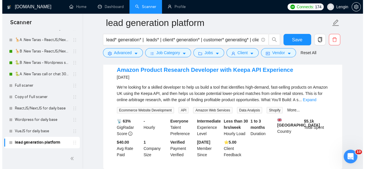
scroll to position [825, 0]
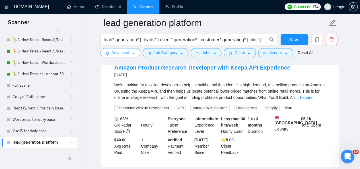
click at [126, 49] on button "Advanced" at bounding box center [121, 52] width 40 height 9
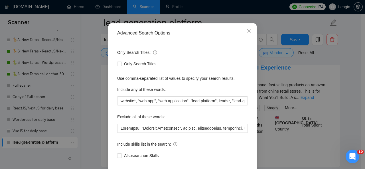
scroll to position [54, 0]
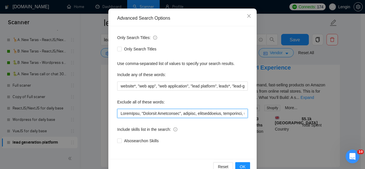
click at [119, 113] on input "text" at bounding box center [182, 113] width 130 height 9
type input "Loremi, DolorSita, "Consecte Adipiscing", elitsed, doeiusmodtemp, incididunt, u…"
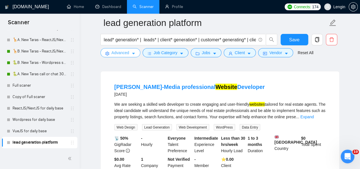
scroll to position [557, 0]
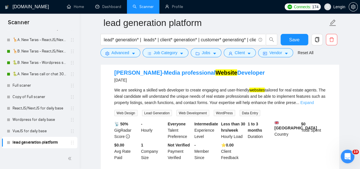
click at [314, 105] on link "Expand" at bounding box center [307, 102] width 13 height 5
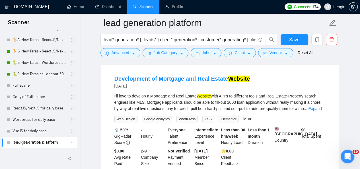
scroll to position [169, 0]
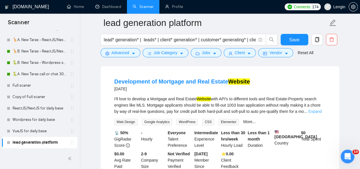
click at [322, 114] on link "Expand" at bounding box center [314, 111] width 13 height 5
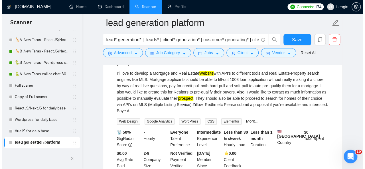
scroll to position [170, 0]
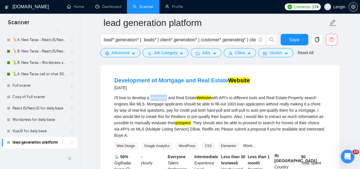
drag, startPoint x: 150, startPoint y: 101, endPoint x: 168, endPoint y: 101, distance: 17.4
click at [168, 101] on div "I'll love to develop a Mortgage and Real Estate Website with API's to different…" at bounding box center [220, 117] width 211 height 44
copy div "Mortgage"
click at [128, 51] on span "Advanced" at bounding box center [121, 53] width 18 height 6
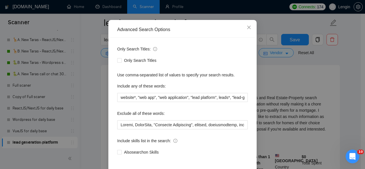
scroll to position [43, 0]
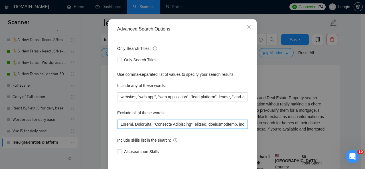
click at [119, 124] on input "text" at bounding box center [182, 124] width 130 height 9
paste input "Mortgage"
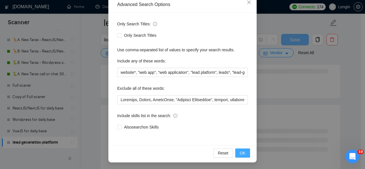
click at [246, 152] on button "OK" at bounding box center [242, 152] width 15 height 9
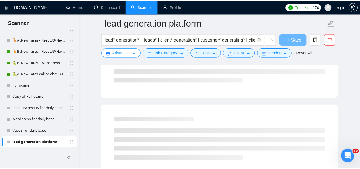
scroll to position [0, 0]
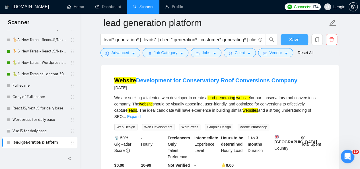
click at [298, 40] on span "Save" at bounding box center [294, 39] width 10 height 7
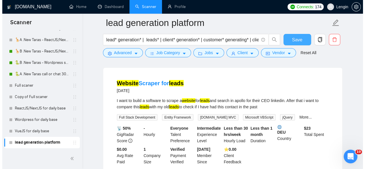
scroll to position [820, 0]
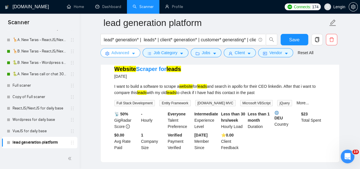
click at [126, 50] on span "Advanced" at bounding box center [121, 53] width 18 height 6
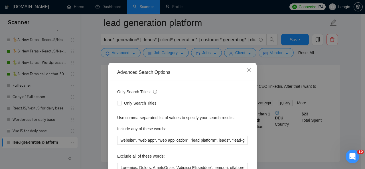
scroll to position [43, 0]
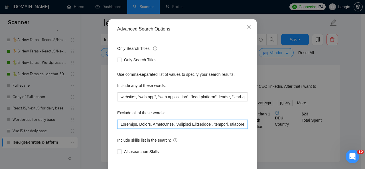
click at [118, 126] on input "text" at bounding box center [182, 124] width 130 height 9
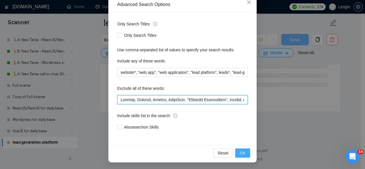
scroll to position [781, 0]
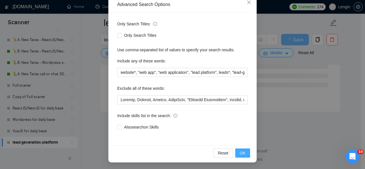
click at [246, 153] on button "OK" at bounding box center [242, 152] width 15 height 9
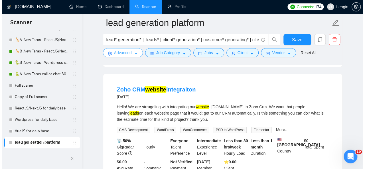
scroll to position [1039, 0]
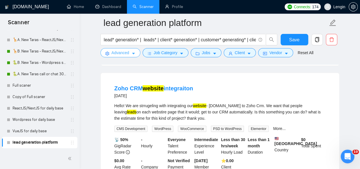
click at [128, 49] on button "Advanced" at bounding box center [121, 52] width 40 height 9
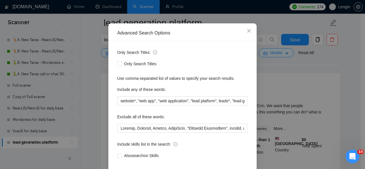
scroll to position [68, 0]
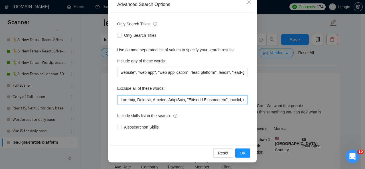
click at [119, 100] on input "text" at bounding box center [182, 99] width 130 height 9
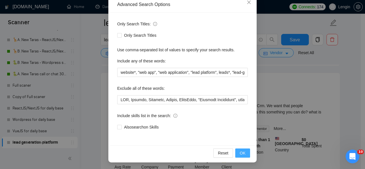
click at [241, 155] on span "OK" at bounding box center [243, 153] width 6 height 6
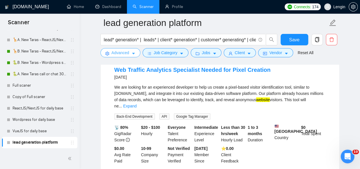
scroll to position [799, 0]
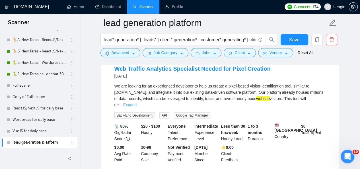
click at [137, 103] on link "Expand" at bounding box center [129, 105] width 13 height 5
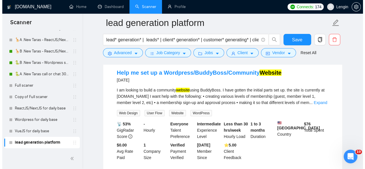
scroll to position [936, 0]
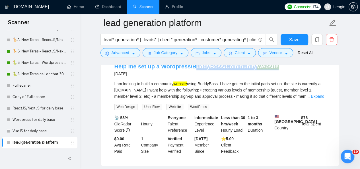
drag, startPoint x: 280, startPoint y: 73, endPoint x: 191, endPoint y: 71, distance: 88.6
click at [191, 71] on div "Help me set up a Wordpress/BuddyBoss/Community Website 7 months ago" at bounding box center [220, 69] width 211 height 15
copy link "uddyBoss/Community Website"
click at [129, 53] on button "Advanced" at bounding box center [121, 52] width 40 height 9
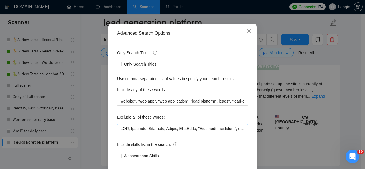
scroll to position [39, 0]
click at [117, 128] on input "text" at bounding box center [182, 128] width 130 height 9
paste input "BuddyBoss"
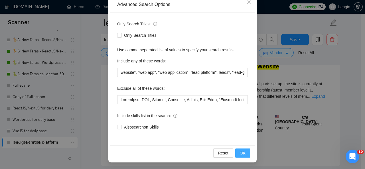
click at [240, 150] on span "OK" at bounding box center [243, 153] width 6 height 6
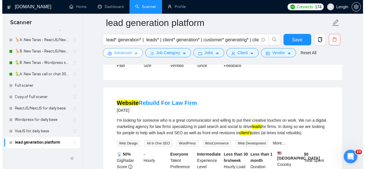
scroll to position [1023, 0]
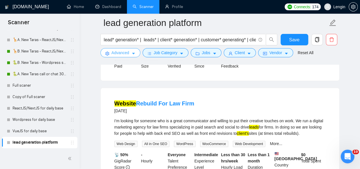
click at [120, 51] on span "Advanced" at bounding box center [121, 53] width 18 height 6
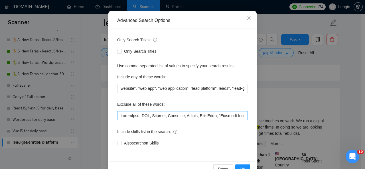
scroll to position [53, 0]
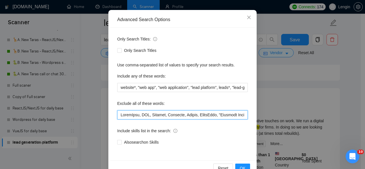
click at [118, 115] on input "text" at bounding box center [182, 114] width 130 height 9
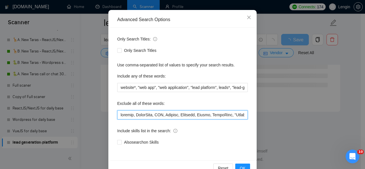
scroll to position [68, 0]
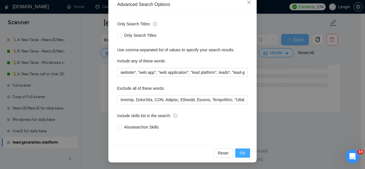
click at [245, 153] on button "OK" at bounding box center [242, 152] width 15 height 9
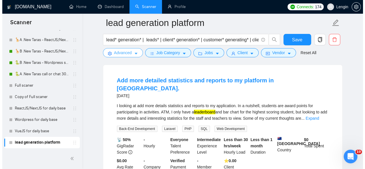
scroll to position [917, 0]
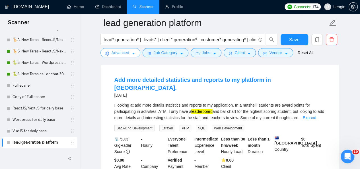
click at [124, 53] on span "Advanced" at bounding box center [121, 53] width 18 height 6
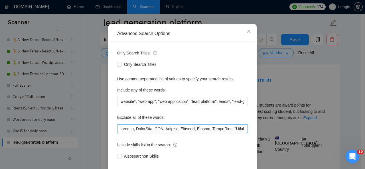
scroll to position [39, 0]
click at [117, 129] on input "text" at bounding box center [182, 128] width 130 height 9
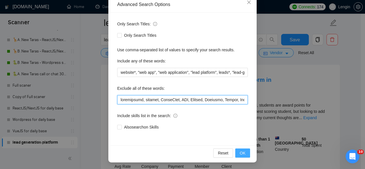
scroll to position [781, 0]
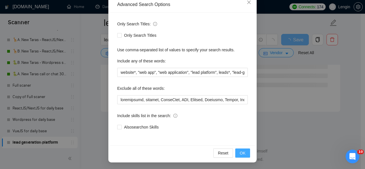
click at [240, 154] on span "OK" at bounding box center [243, 153] width 6 height 6
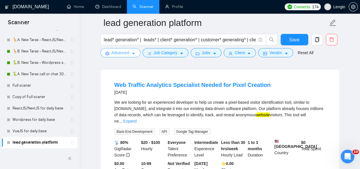
scroll to position [783, 0]
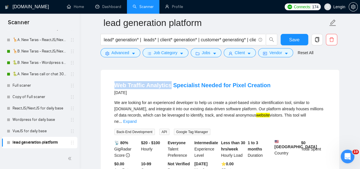
drag, startPoint x: 106, startPoint y: 87, endPoint x: 169, endPoint y: 82, distance: 62.8
click at [169, 82] on div "Web Traffic Analytics Specialist Needed for Pixel Creation 6 months ago We are …" at bounding box center [220, 130] width 239 height 121
copy link "Web Traffic Analytics"
click at [137, 119] on link "Expand" at bounding box center [129, 121] width 13 height 5
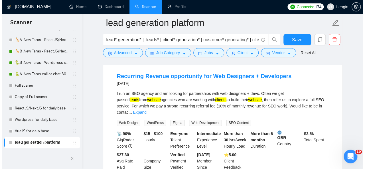
scroll to position [1059, 0]
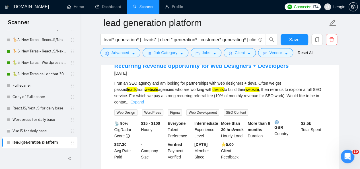
click at [144, 104] on link "Expand" at bounding box center [136, 102] width 13 height 5
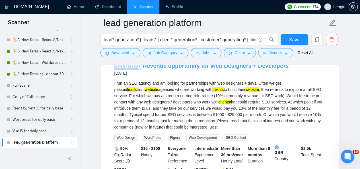
drag, startPoint x: 107, startPoint y: 74, endPoint x: 138, endPoint y: 73, distance: 31.9
click at [138, 73] on div "Recurring Revenue opportunity for Web Designers + Developers 8 months ago I run…" at bounding box center [220, 123] width 239 height 146
copy link "Recurring"
click at [136, 50] on button "Advanced" at bounding box center [121, 52] width 40 height 9
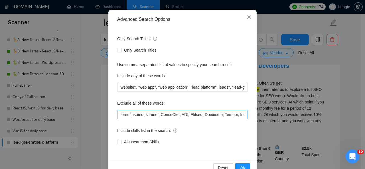
scroll to position [55, 0]
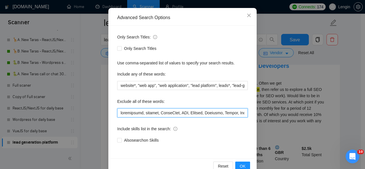
click at [117, 113] on input "text" at bounding box center [182, 112] width 130 height 9
paste input "Recurring"
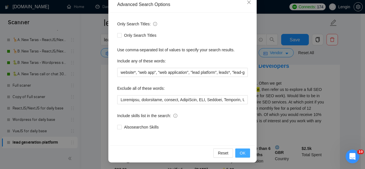
click at [241, 152] on span "OK" at bounding box center [243, 153] width 6 height 6
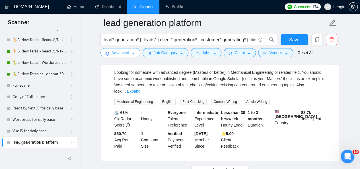
scroll to position [1235, 0]
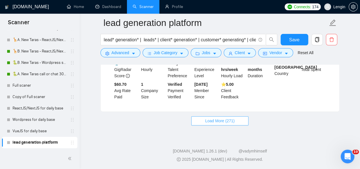
click at [229, 123] on span "Load More (271)" at bounding box center [220, 121] width 30 height 6
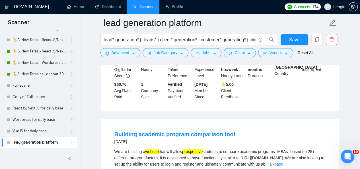
scroll to position [1279, 0]
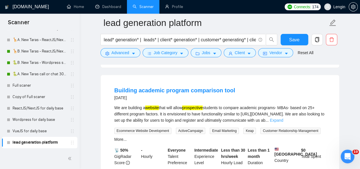
click at [283, 119] on link "Expand" at bounding box center [276, 120] width 13 height 5
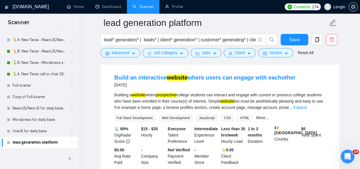
scroll to position [1432, 0]
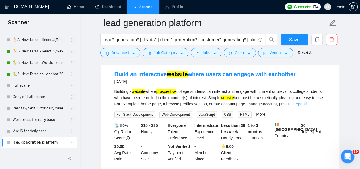
click at [307, 106] on link "Expand" at bounding box center [299, 104] width 13 height 5
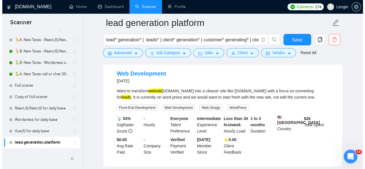
scroll to position [1563, 0]
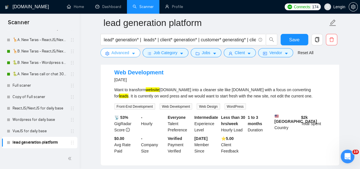
click at [127, 51] on span "Advanced" at bounding box center [121, 53] width 18 height 6
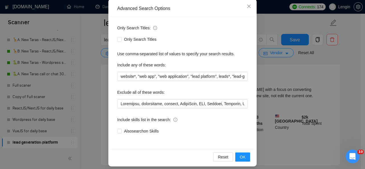
scroll to position [66, 0]
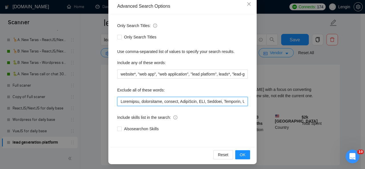
click at [119, 104] on input "text" at bounding box center [182, 101] width 130 height 9
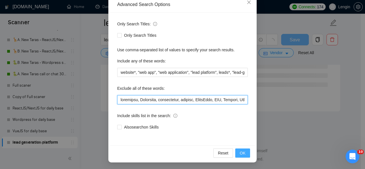
scroll to position [1562, 0]
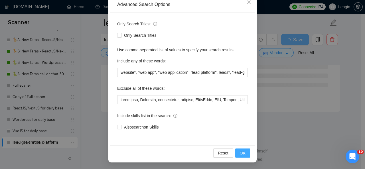
click at [240, 152] on span "OK" at bounding box center [243, 153] width 6 height 6
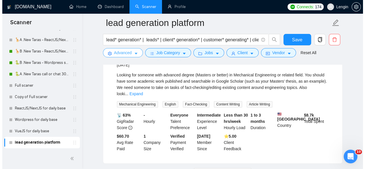
scroll to position [1165, 0]
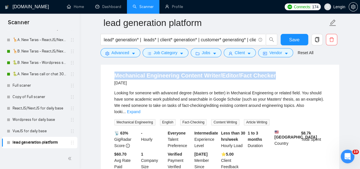
drag, startPoint x: 280, startPoint y: 80, endPoint x: 114, endPoint y: 81, distance: 166.1
click at [114, 81] on li "Mechanical Engineering Content Writer/Editor/Fact Checker 8 months ago Looking …" at bounding box center [220, 120] width 225 height 107
copy link "Mechanical Engineering Content Writer/Editor/Fact Checker"
click at [126, 52] on span "Advanced" at bounding box center [121, 53] width 18 height 6
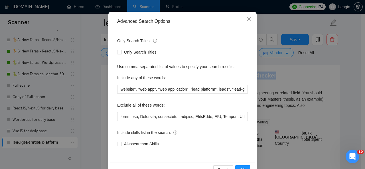
scroll to position [51, 0]
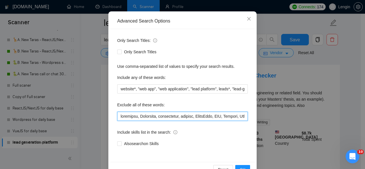
click at [117, 118] on input "text" at bounding box center [182, 116] width 130 height 9
paste input ""Mechanical Engineering", "Content Writer", Editor, "Fact Checker""
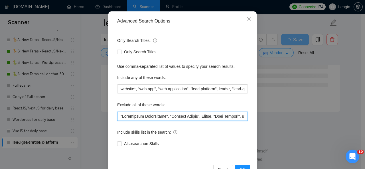
scroll to position [68, 0]
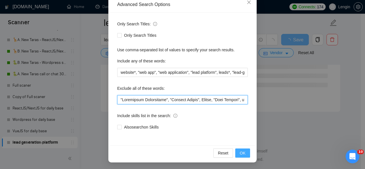
type input ""Mechanical Engineering", "Content Writer", Editor, "Fact Checker", transform, …"
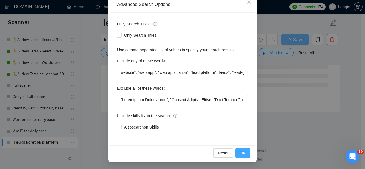
click at [240, 152] on span "OK" at bounding box center [243, 153] width 6 height 6
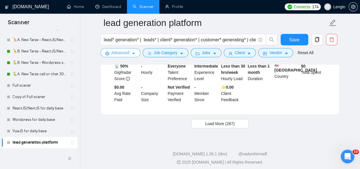
scroll to position [1248, 0]
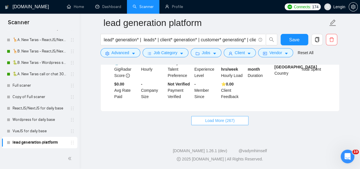
click at [227, 117] on button "Load More (267)" at bounding box center [220, 120] width 58 height 9
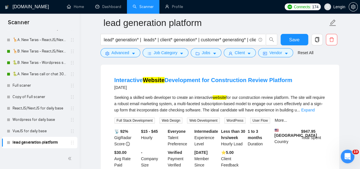
scroll to position [1038, 0]
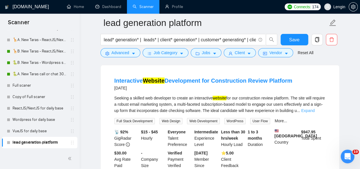
click at [315, 112] on link "Expand" at bounding box center [307, 110] width 13 height 5
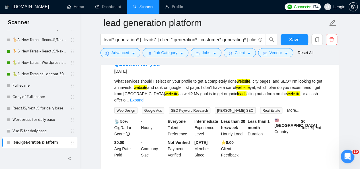
scroll to position [1572, 0]
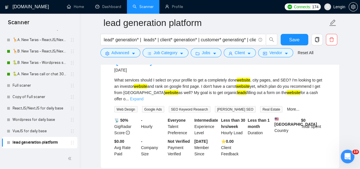
click at [144, 101] on link "Expand" at bounding box center [136, 98] width 13 height 5
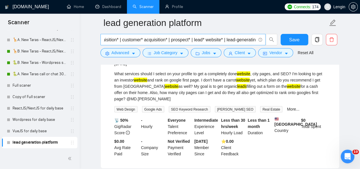
scroll to position [0, 179]
click at [254, 40] on input "lead* generation* | leads* | client* generation* | customer* generating* | clie…" at bounding box center [180, 39] width 152 height 7
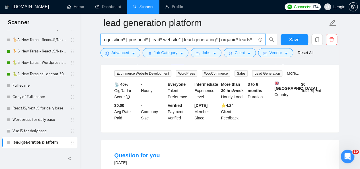
scroll to position [719, 0]
click at [254, 39] on input "lead* generation* | leads* | client* generation* | customer* generating* | clie…" at bounding box center [180, 39] width 152 height 7
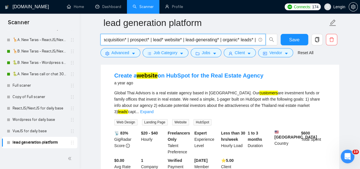
scroll to position [1172, 0]
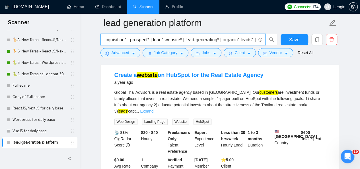
type input "lead* generation* | leads* | client* generation* | customer* generating* | clie…"
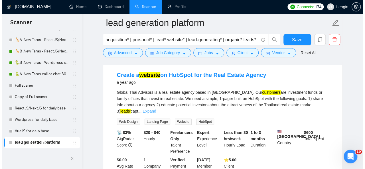
scroll to position [0, 0]
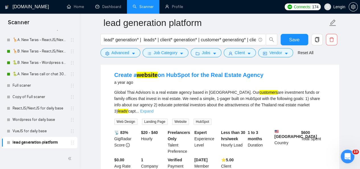
click at [154, 109] on link "Expand" at bounding box center [146, 111] width 13 height 5
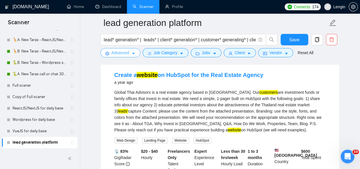
click at [128, 54] on span "Advanced" at bounding box center [121, 53] width 18 height 6
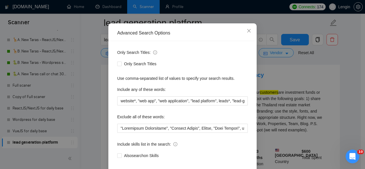
scroll to position [31, 0]
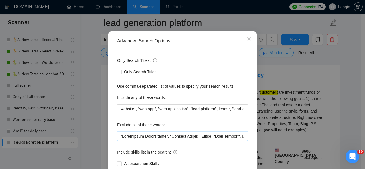
click at [118, 135] on input "text" at bounding box center [182, 136] width 130 height 9
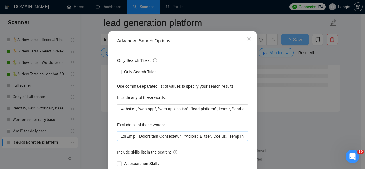
scroll to position [68, 0]
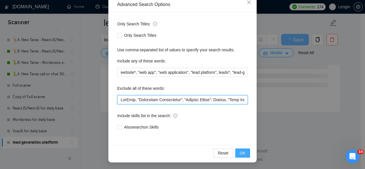
type input "HubSpot, "Mechanical Engineering", "Content Writer", Editor, "Fact Checker", tr…"
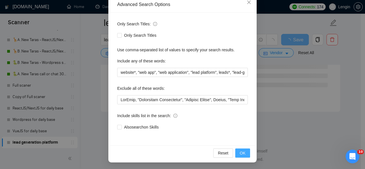
click at [242, 150] on span "OK" at bounding box center [243, 153] width 6 height 6
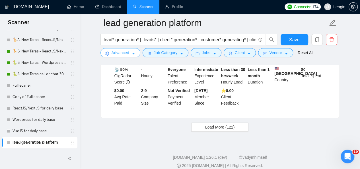
scroll to position [1235, 0]
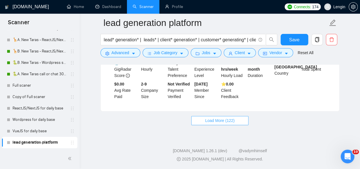
click at [222, 118] on span "Load More (122)" at bounding box center [220, 120] width 30 height 6
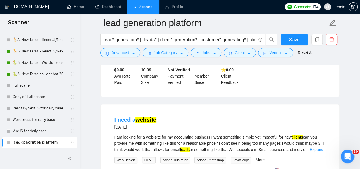
scroll to position [0, 0]
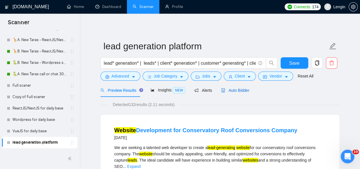
click at [239, 93] on span "Auto Bidder" at bounding box center [235, 90] width 28 height 5
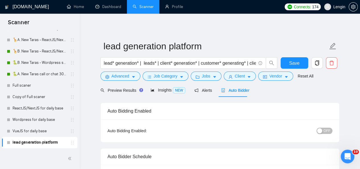
radio input "false"
radio input "true"
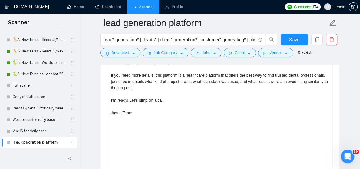
scroll to position [710, 0]
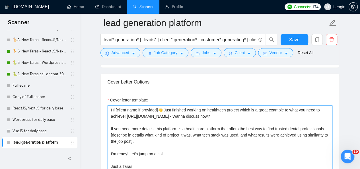
click at [227, 106] on textarea "Hi [client name if provided]👋 Just finished working on healthtech project which…" at bounding box center [220, 169] width 225 height 128
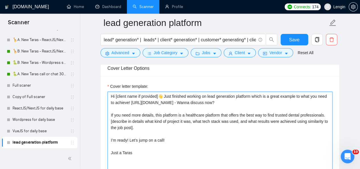
click at [204, 110] on textarea "Hi [client name if provided]👋 Just finished working on lead generation platform…" at bounding box center [220, 156] width 225 height 128
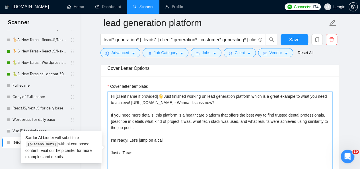
drag, startPoint x: 178, startPoint y: 111, endPoint x: 325, endPoint y: 111, distance: 146.7
click at [325, 111] on textarea "Hi [client name if provided]👋 Just finished working on lead generation platform…" at bounding box center [220, 156] width 225 height 128
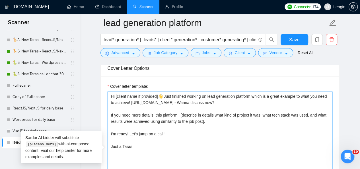
paste textarea "Patient generating Dental Platform"
click at [179, 110] on textarea "Hi [client name if provided]👋 Just finished working on lead generation platform…" at bounding box center [220, 156] width 225 height 128
click at [162, 110] on textarea "Hi [client name if provided]👋 Just finished working on lead generation platform…" at bounding box center [220, 156] width 225 height 128
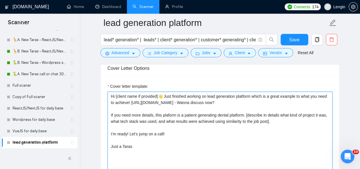
scroll to position [736, 0]
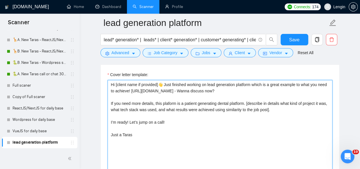
click at [246, 99] on textarea "Hi [client name if provided]👋 Just finished working on lead generation platform…" at bounding box center [220, 144] width 225 height 128
paste textarea "Dentists-users get +58% of New Patient"
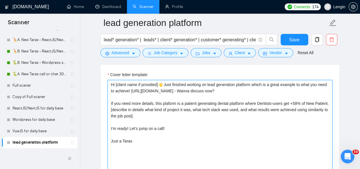
click at [261, 97] on textarea "Hi [client name if provided]👋 Just finished working on lead generation platform…" at bounding box center [220, 144] width 225 height 128
click at [310, 97] on textarea "Hi [client name if provided]👋 Just finished working on lead generation platform…" at bounding box center [220, 144] width 225 height 128
drag, startPoint x: 328, startPoint y: 99, endPoint x: 155, endPoint y: 99, distance: 172.9
click at [155, 99] on textarea "Hi [client name if provided]👋 Just finished working on lead generation platform…" at bounding box center [220, 144] width 225 height 128
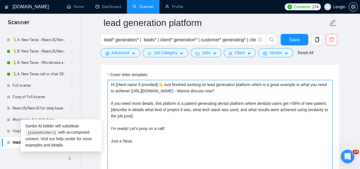
click at [209, 106] on textarea "Hi [client name if provided]👋 Just finished working on lead generation platform…" at bounding box center [220, 144] width 225 height 128
drag, startPoint x: 178, startPoint y: 100, endPoint x: 326, endPoint y: 98, distance: 148.7
click at [326, 98] on textarea "Hi [client name if provided]👋 Just finished working on lead generation platform…" at bounding box center [220, 144] width 225 height 128
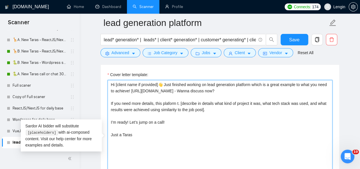
paste textarea "is a patient-generating dental platform, helping dentist users gain over 58% mo…"
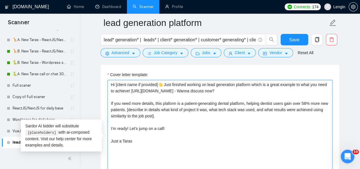
scroll to position [728, 0]
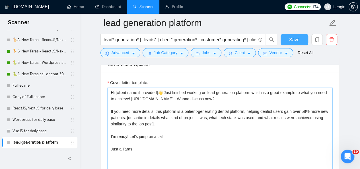
type textarea "Hi [client name if provided]👋 Just finished working on lead generation platform…"
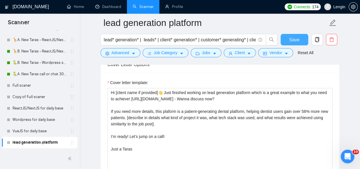
click at [301, 40] on button "Save" at bounding box center [295, 39] width 28 height 11
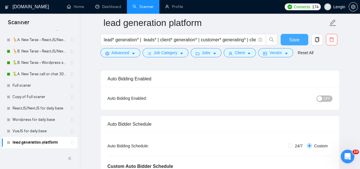
scroll to position [0, 0]
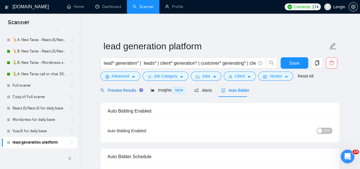
click at [116, 90] on span "Preview Results" at bounding box center [121, 90] width 41 height 5
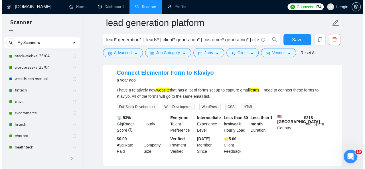
scroll to position [1786, 0]
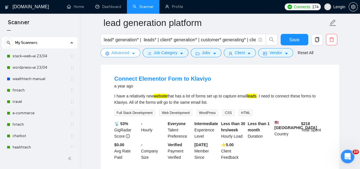
click at [122, 51] on span "Advanced" at bounding box center [121, 53] width 18 height 6
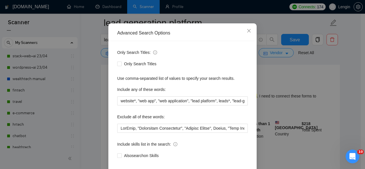
scroll to position [68, 0]
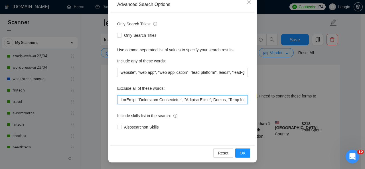
click at [119, 98] on input "text" at bounding box center [182, 99] width 130 height 9
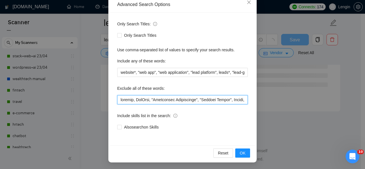
scroll to position [1562, 0]
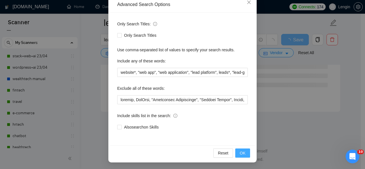
click at [245, 153] on button "OK" at bounding box center [242, 152] width 15 height 9
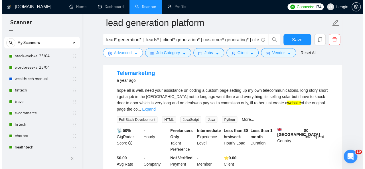
scroll to position [1908, 0]
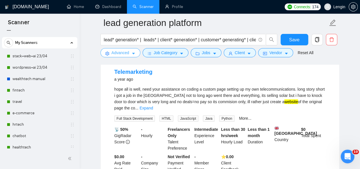
click at [129, 54] on button "Advanced" at bounding box center [121, 52] width 40 height 9
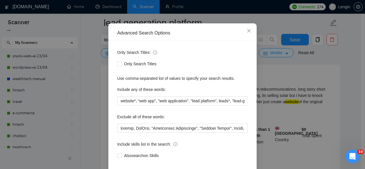
scroll to position [26, 0]
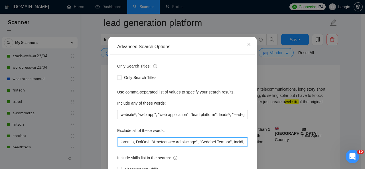
click at [118, 139] on input "text" at bounding box center [182, 141] width 130 height 9
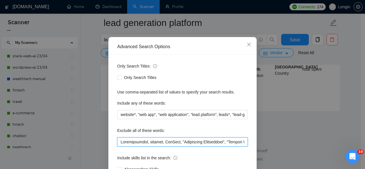
scroll to position [68, 0]
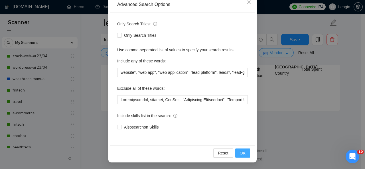
click at [240, 150] on span "OK" at bounding box center [243, 153] width 6 height 6
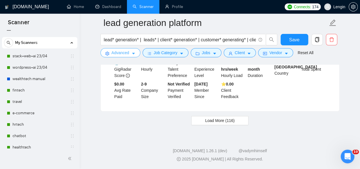
scroll to position [1235, 0]
click at [216, 122] on span "Load More (116)" at bounding box center [220, 120] width 30 height 6
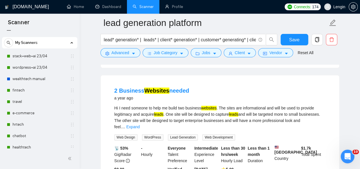
scroll to position [2466, 0]
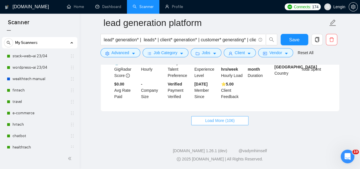
click at [231, 121] on span "Load More (106)" at bounding box center [220, 120] width 30 height 6
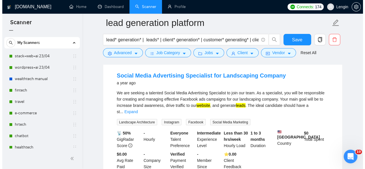
scroll to position [2641, 0]
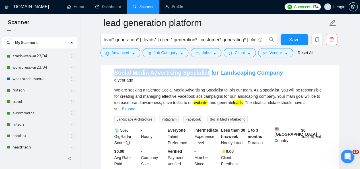
drag, startPoint x: 109, startPoint y: 85, endPoint x: 205, endPoint y: 82, distance: 95.2
click at [205, 82] on li "Social Media Advertising Specialist for Landscaping Company a year ago We are s…" at bounding box center [220, 117] width 225 height 107
copy link "Social Media Advertising Specialist"
click at [127, 53] on span "Advanced" at bounding box center [121, 53] width 18 height 6
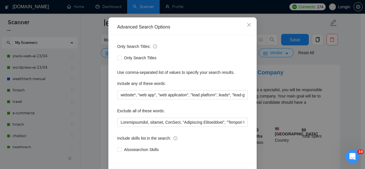
scroll to position [47, 0]
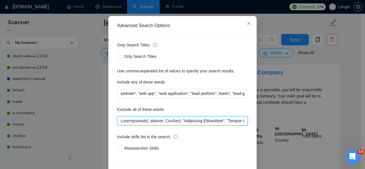
click at [118, 119] on input "text" at bounding box center [182, 120] width 130 height 9
paste input "Advertising Specialist"
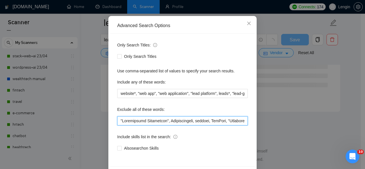
scroll to position [68, 0]
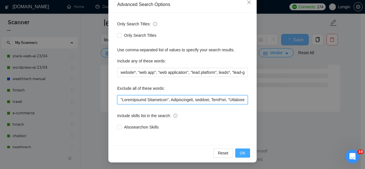
type input ""Advertising Specialist", Telemarketing, connect, HubSpot, "Mechanical Engineer…"
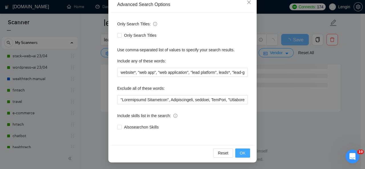
click at [240, 152] on span "OK" at bounding box center [243, 153] width 6 height 6
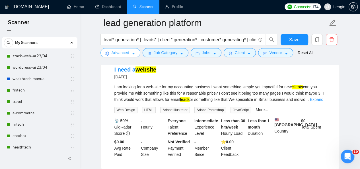
scroll to position [0, 0]
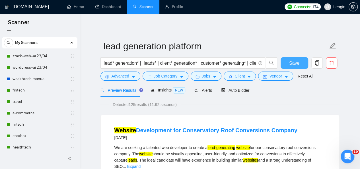
click at [299, 61] on button "Save" at bounding box center [295, 62] width 28 height 11
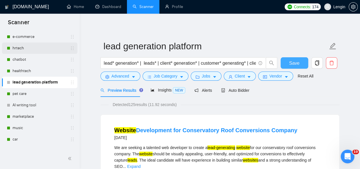
scroll to position [85, 0]
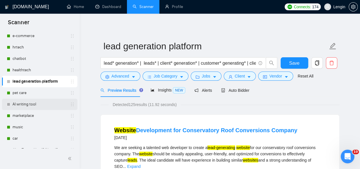
click at [36, 103] on link "AI writing tool" at bounding box center [40, 104] width 54 height 11
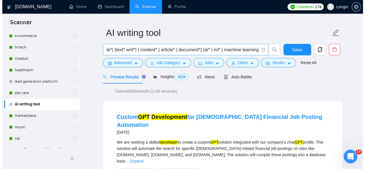
scroll to position [0, 319]
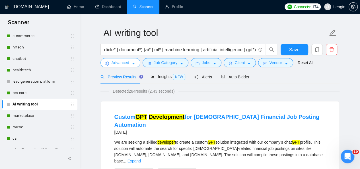
click at [126, 62] on span "Advanced" at bounding box center [121, 63] width 18 height 6
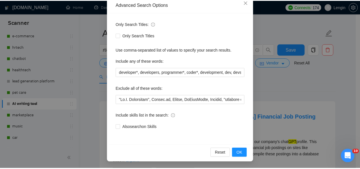
scroll to position [32, 0]
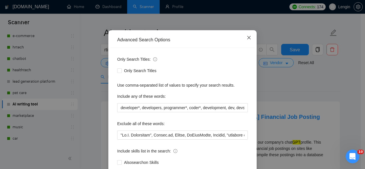
click at [246, 37] on icon "close" at bounding box center [248, 37] width 5 height 5
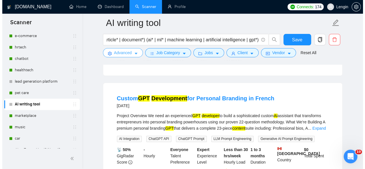
scroll to position [301, 0]
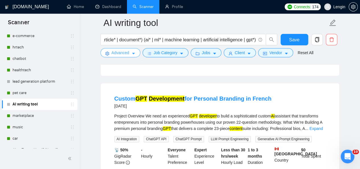
click at [121, 51] on span "Advanced" at bounding box center [121, 53] width 18 height 6
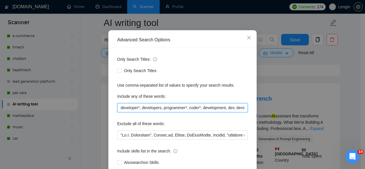
click at [243, 112] on input "developer*, developers, programmer*, coder*, development, dev, devs" at bounding box center [182, 107] width 130 height 9
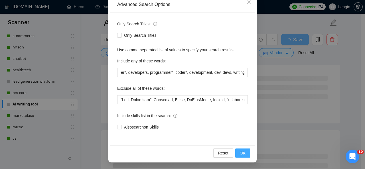
scroll to position [0, 0]
click at [242, 154] on span "OK" at bounding box center [243, 153] width 6 height 6
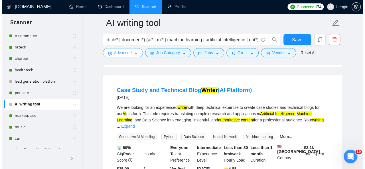
scroll to position [806, 0]
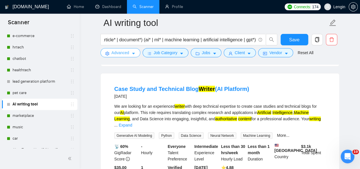
click at [129, 57] on button "Advanced" at bounding box center [121, 52] width 40 height 9
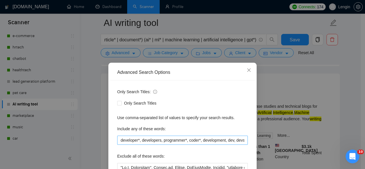
scroll to position [0, 13]
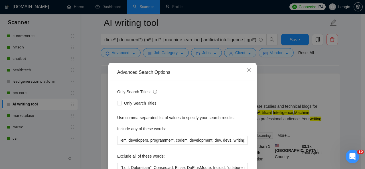
click at [245, 140] on div "Only Search Titles: Only Search Titles Use comma-separated list of values to sp…" at bounding box center [182, 146] width 144 height 133
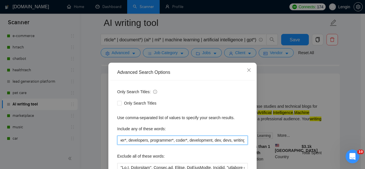
click at [241, 139] on input "developer*, developers, programmer*, coder*, development, dev, devs, writing" at bounding box center [182, 140] width 130 height 9
click at [229, 141] on input "developer*, developers, programmer*, coder*, development, dev, devs, writing, w…" at bounding box center [182, 140] width 130 height 9
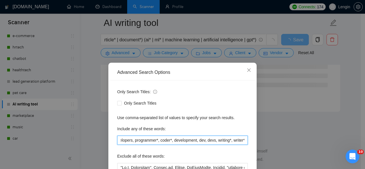
scroll to position [68, 0]
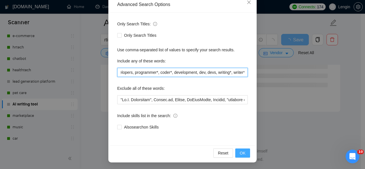
type input "developer*, developers, programmer*, coder*, development, dev, devs, writing*, …"
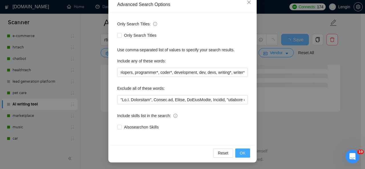
scroll to position [0, 0]
click at [244, 154] on button "OK" at bounding box center [242, 152] width 15 height 9
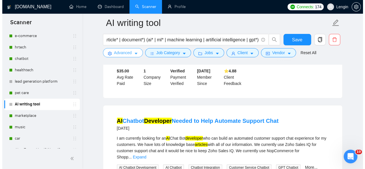
scroll to position [931, 0]
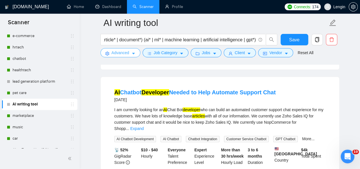
click at [122, 51] on span "Advanced" at bounding box center [121, 53] width 18 height 6
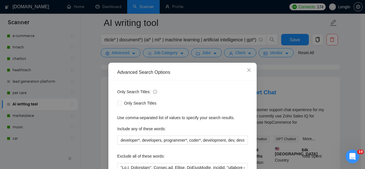
scroll to position [68, 0]
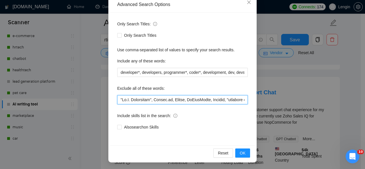
click at [117, 99] on input "text" at bounding box center [182, 99] width 130 height 9
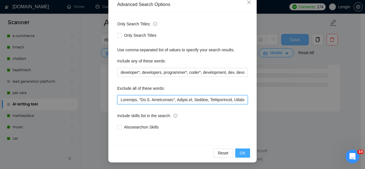
scroll to position [781, 0]
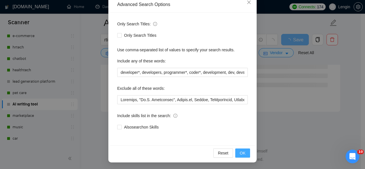
click at [240, 154] on span "OK" at bounding box center [243, 153] width 6 height 6
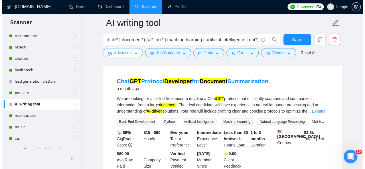
scroll to position [754, 0]
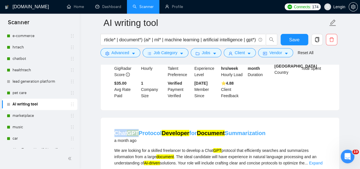
drag, startPoint x: 111, startPoint y: 127, endPoint x: 137, endPoint y: 126, distance: 26.2
copy link "Chat GPT"
click at [129, 55] on button "Advanced" at bounding box center [121, 52] width 40 height 9
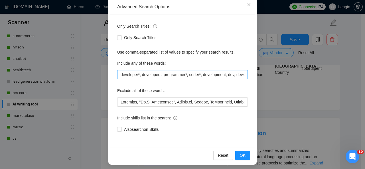
scroll to position [68, 0]
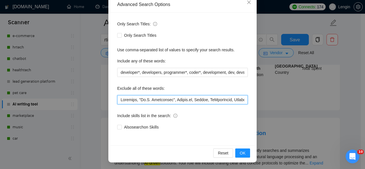
click at [119, 100] on input "text" at bounding box center [182, 99] width 130 height 9
paste input "Chat GPT"
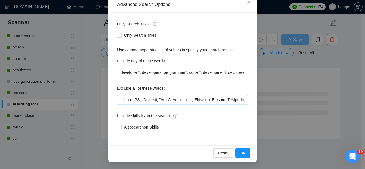
drag, startPoint x: 138, startPoint y: 97, endPoint x: 122, endPoint y: 97, distance: 15.4
click at [122, 97] on input "text" at bounding box center [182, 99] width 130 height 9
paste input "Chat GPT"
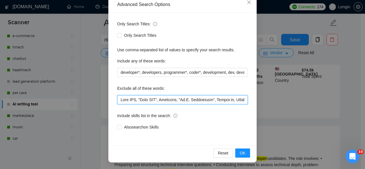
click at [128, 98] on input "text" at bounding box center [182, 99] width 130 height 9
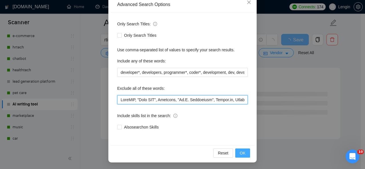
type input "ChatGPT, "Chat GPT", Automate, "Ph.D. Researcher", Bubble.io, Python, GoHighLev…"
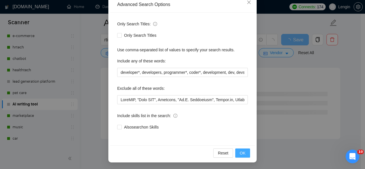
click at [245, 151] on button "OK" at bounding box center [242, 152] width 15 height 9
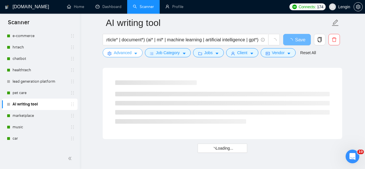
scroll to position [0, 0]
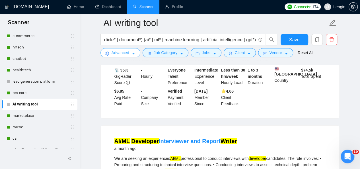
click at [128, 50] on span "Advanced" at bounding box center [121, 53] width 18 height 6
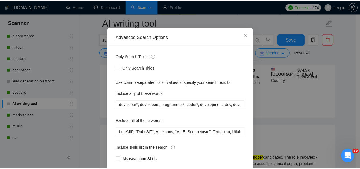
scroll to position [35, 0]
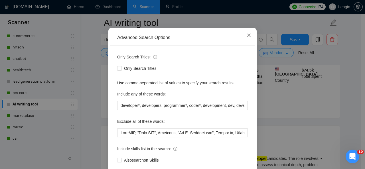
click at [248, 35] on icon "close" at bounding box center [248, 35] width 5 height 5
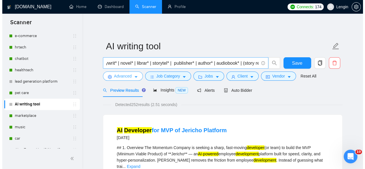
scroll to position [0, 0]
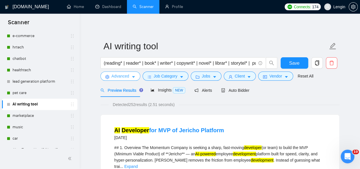
click at [122, 78] on span "Advanced" at bounding box center [121, 76] width 18 height 6
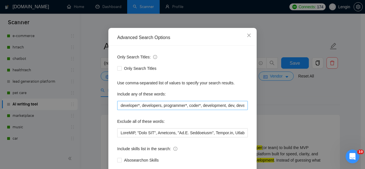
scroll to position [0, 29]
click at [242, 110] on input "developer*, developers, programmer*, coder*, development, dev, devs, writing*, …" at bounding box center [182, 105] width 130 height 9
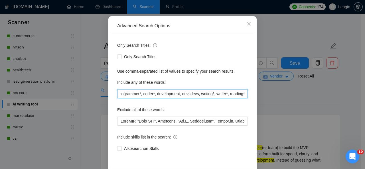
scroll to position [68, 0]
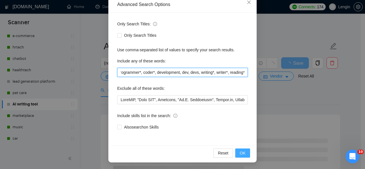
type input "developer*, developers, programmer*, coder*, development, dev, devs, writing*, …"
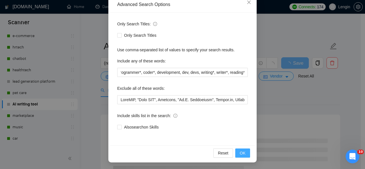
scroll to position [0, 0]
click at [244, 149] on button "OK" at bounding box center [242, 152] width 15 height 9
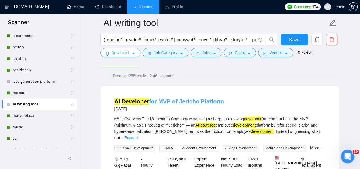
scroll to position [57, 0]
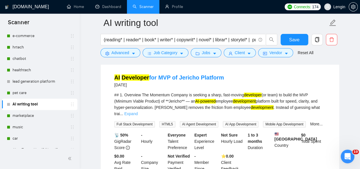
click at [138, 111] on link "Expand" at bounding box center [130, 113] width 13 height 5
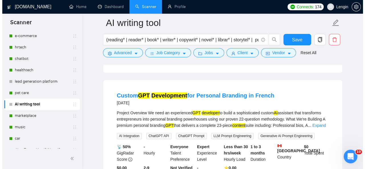
scroll to position [295, 0]
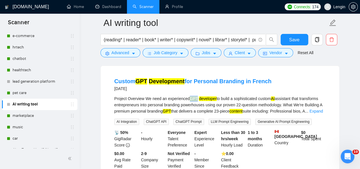
drag, startPoint x: 188, startPoint y: 96, endPoint x: 196, endPoint y: 97, distance: 8.1
click at [196, 97] on div "Project Overview We need an experienced GPT developer to build a sophisticated …" at bounding box center [220, 104] width 211 height 19
copy div "GPT"
click at [108, 52] on span "setting" at bounding box center [107, 53] width 4 height 4
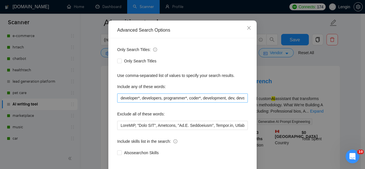
scroll to position [49, 0]
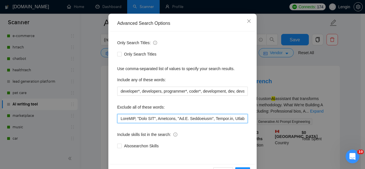
click at [118, 120] on input "text" at bounding box center [182, 118] width 130 height 9
paste input "GPT"
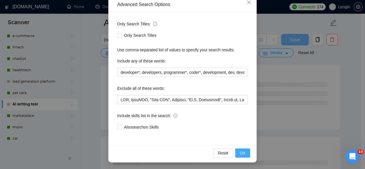
click at [244, 152] on button "OK" at bounding box center [242, 152] width 15 height 9
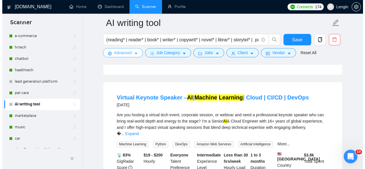
scroll to position [1191, 0]
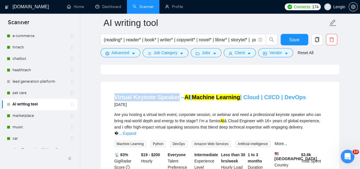
drag, startPoint x: 112, startPoint y: 89, endPoint x: 175, endPoint y: 88, distance: 63.2
click at [175, 89] on li "Virtual Keynote Speaker – AI | Machine Learning | Cloud | CI/CD | DevOps 2 mont…" at bounding box center [220, 142] width 225 height 107
copy link "Virtual Keynote Speaker"
click at [122, 52] on span "Advanced" at bounding box center [121, 53] width 18 height 6
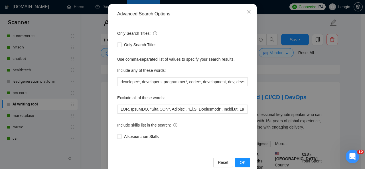
scroll to position [61, 0]
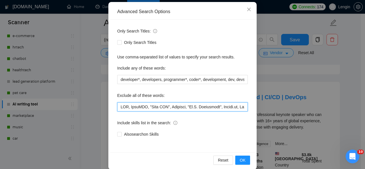
click at [120, 107] on input "text" at bounding box center [182, 106] width 130 height 9
paste input "Virtual Keynote Speaker"
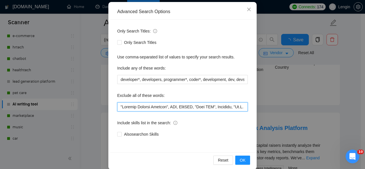
scroll to position [1191, 0]
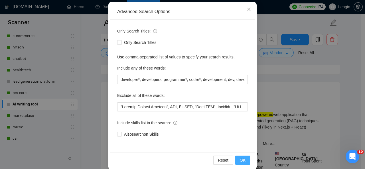
click at [241, 160] on span "OK" at bounding box center [243, 160] width 6 height 6
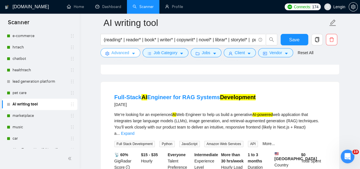
scroll to position [1270, 0]
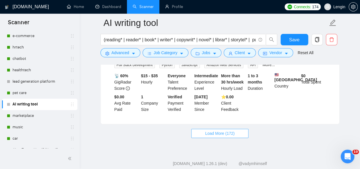
click at [217, 130] on span "Load More (172)" at bounding box center [220, 133] width 30 height 6
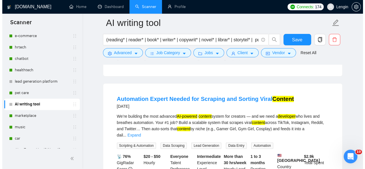
scroll to position [1318, 0]
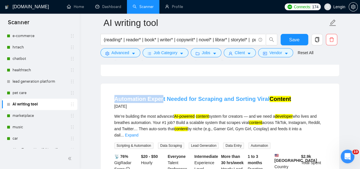
drag, startPoint x: 112, startPoint y: 83, endPoint x: 161, endPoint y: 85, distance: 49.3
click at [161, 90] on li "Automation Expert Needed for Scraping and Sorting Viral Content 2 months ago We…" at bounding box center [220, 143] width 225 height 107
click at [110, 90] on li "Automation Expert Needed for Scraping and Sorting Viral Content 2 months ago We…" at bounding box center [220, 143] width 225 height 107
drag, startPoint x: 114, startPoint y: 87, endPoint x: 146, endPoint y: 85, distance: 31.9
click at [146, 90] on li "Automation Expert Needed for Scraping and Sorting Viral Content 2 months ago We…" at bounding box center [220, 143] width 225 height 107
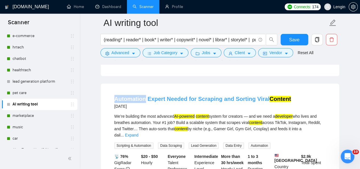
copy link "Automation"
click at [135, 52] on button "Advanced" at bounding box center [121, 52] width 40 height 9
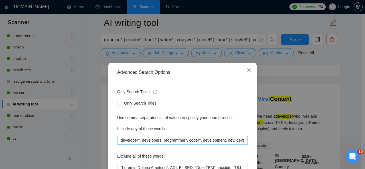
scroll to position [26, 0]
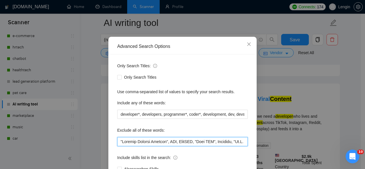
click at [117, 142] on input "text" at bounding box center [182, 141] width 130 height 9
paste input "Automation"
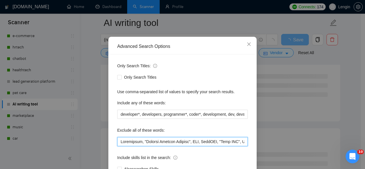
scroll to position [68, 0]
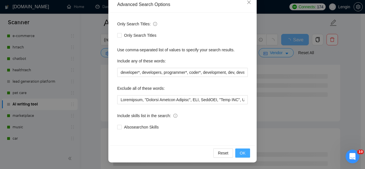
click at [240, 153] on span "OK" at bounding box center [243, 153] width 6 height 6
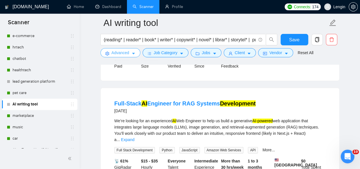
scroll to position [1062, 0]
click at [134, 137] on link "Expand" at bounding box center [127, 139] width 13 height 5
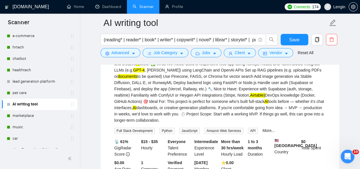
scroll to position [1150, 0]
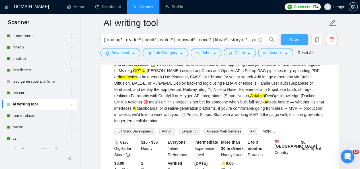
click at [291, 35] on button "Save" at bounding box center [295, 39] width 28 height 11
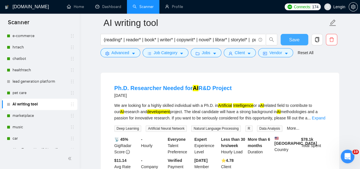
scroll to position [53, 0]
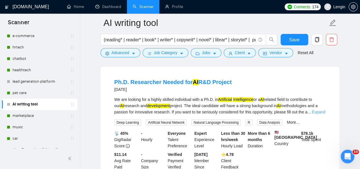
click at [318, 112] on link "Expand" at bounding box center [318, 112] width 13 height 5
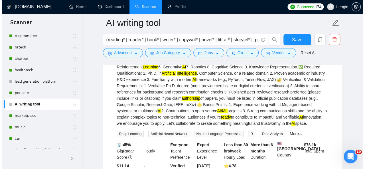
scroll to position [179, 0]
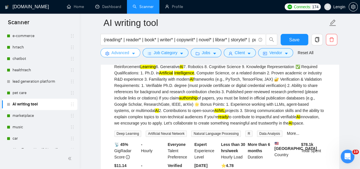
click at [132, 54] on icon "caret-down" at bounding box center [134, 54] width 4 height 4
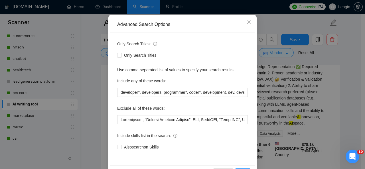
scroll to position [68, 0]
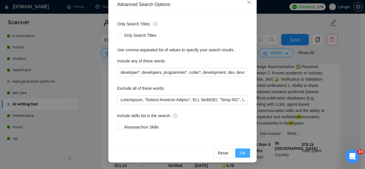
click at [240, 151] on span "OK" at bounding box center [243, 153] width 6 height 6
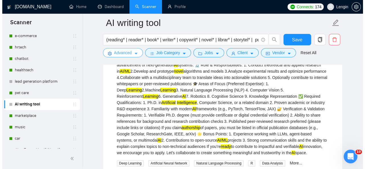
scroll to position [149, 0]
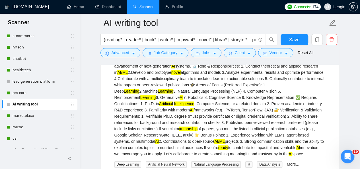
click at [201, 110] on div "We are looking for a highly skilled individual with a Ph.D. in Artificial Intel…" at bounding box center [220, 78] width 211 height 157
click at [120, 50] on span "Advanced" at bounding box center [121, 53] width 18 height 6
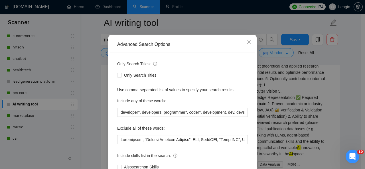
scroll to position [28, 0]
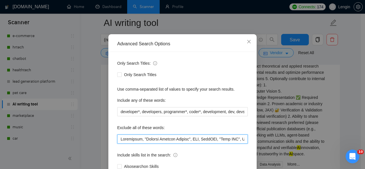
click at [118, 137] on input "text" at bounding box center [182, 138] width 130 height 9
paste input "PyTorch"
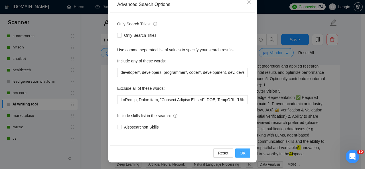
click at [244, 155] on button "OK" at bounding box center [242, 152] width 15 height 9
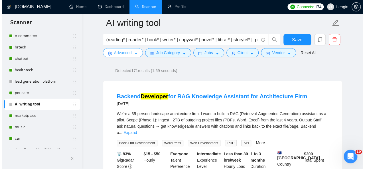
scroll to position [44, 0]
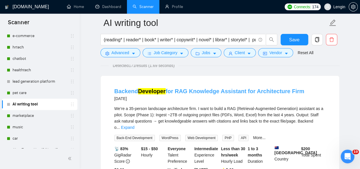
drag, startPoint x: 301, startPoint y: 90, endPoint x: 218, endPoint y: 87, distance: 82.7
click at [218, 87] on div "Backend Developer for RAG Knowledge Assistant for Architecture Firm 19 days ago" at bounding box center [220, 94] width 211 height 15
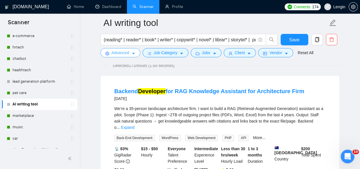
click at [136, 52] on button "Advanced" at bounding box center [121, 52] width 40 height 9
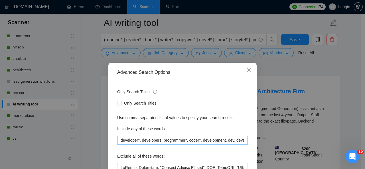
scroll to position [23, 0]
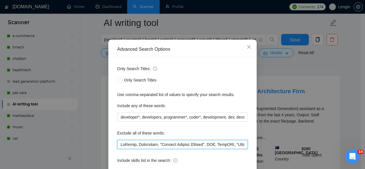
click at [118, 142] on input "text" at bounding box center [182, 144] width 130 height 9
paste input "Assistant"
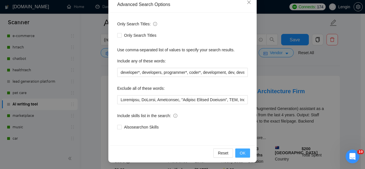
click at [243, 155] on button "OK" at bounding box center [242, 152] width 15 height 9
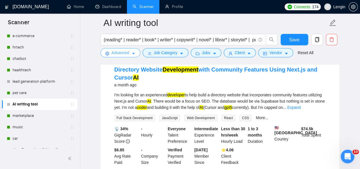
scroll to position [194, 0]
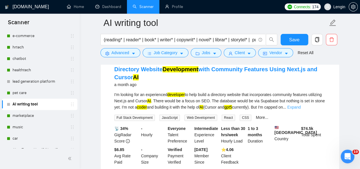
click at [301, 105] on link "Expand" at bounding box center [293, 107] width 13 height 5
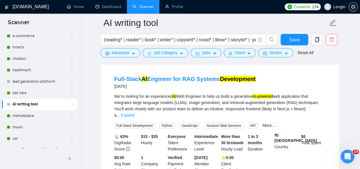
scroll to position [603, 0]
click at [134, 113] on link "Expand" at bounding box center [127, 115] width 13 height 5
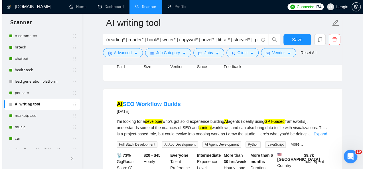
scroll to position [1277, 0]
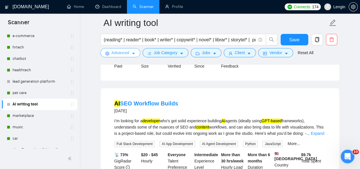
click at [125, 52] on span "Advanced" at bounding box center [121, 53] width 18 height 6
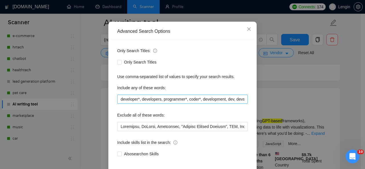
scroll to position [42, 0]
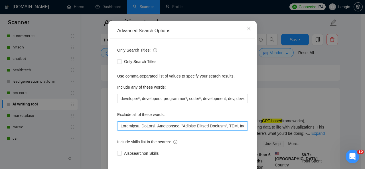
click at [119, 124] on input "text" at bounding box center [182, 125] width 130 height 9
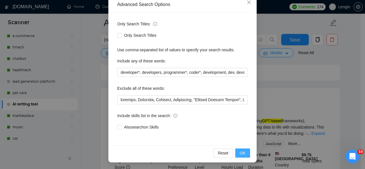
click at [243, 154] on span "OK" at bounding box center [243, 153] width 6 height 6
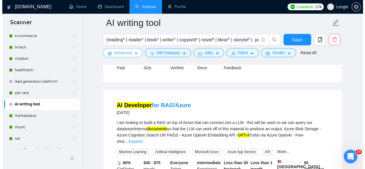
scroll to position [1175, 0]
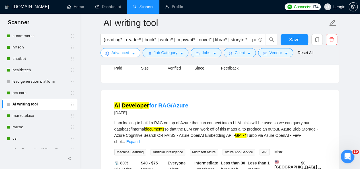
click at [115, 51] on span "Advanced" at bounding box center [121, 53] width 18 height 6
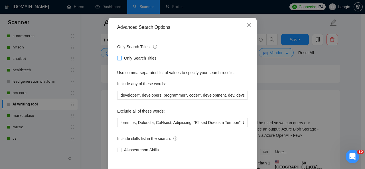
scroll to position [46, 0]
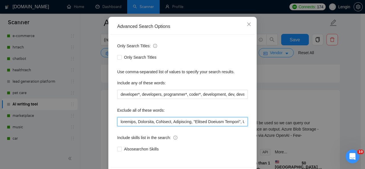
click at [118, 120] on input "text" at bounding box center [182, 121] width 130 height 9
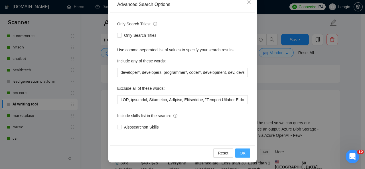
scroll to position [781, 0]
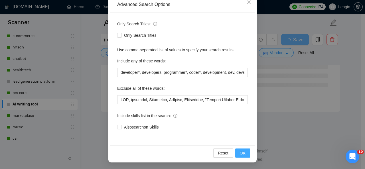
click at [242, 154] on span "OK" at bounding box center [243, 153] width 6 height 6
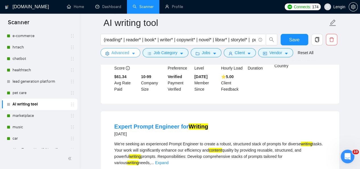
scroll to position [1181, 0]
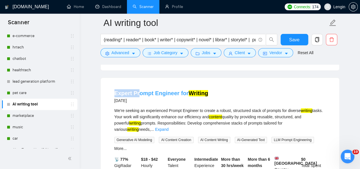
drag, startPoint x: 110, startPoint y: 90, endPoint x: 137, endPoint y: 90, distance: 27.1
click at [137, 90] on li "Expert Prompt Engineer for Writing 4 months ago We're seeking an experienced Pr…" at bounding box center [220, 143] width 225 height 116
click at [102, 121] on div "Expert Prompt Engineer for Writing 4 months ago We're seeking an experienced Pr…" at bounding box center [220, 143] width 239 height 130
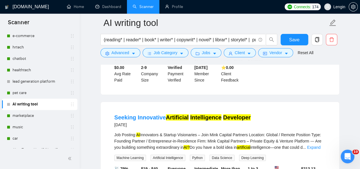
scroll to position [949, 0]
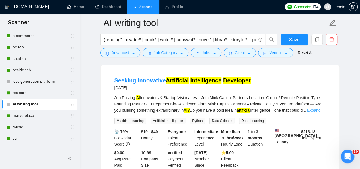
click at [321, 108] on link "Expand" at bounding box center [313, 110] width 13 height 5
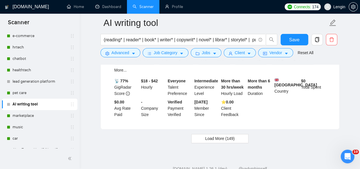
scroll to position [1377, 0]
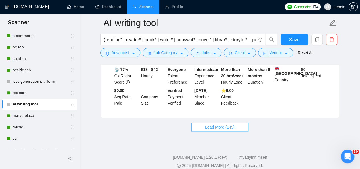
click at [228, 124] on span "Load More (149)" at bounding box center [220, 127] width 30 height 6
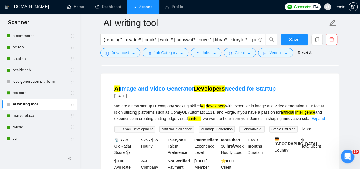
scroll to position [1429, 0]
click at [322, 116] on link "Expand" at bounding box center [318, 118] width 13 height 5
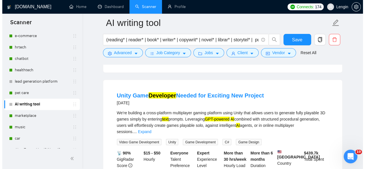
scroll to position [1551, 0]
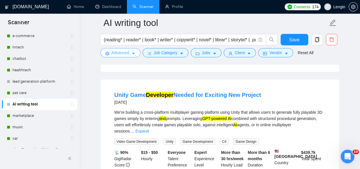
click at [133, 54] on icon "caret-down" at bounding box center [133, 54] width 3 height 2
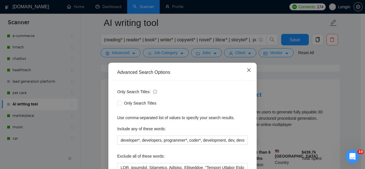
click at [248, 69] on icon "close" at bounding box center [248, 69] width 3 height 3
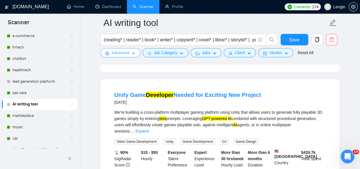
click at [126, 52] on span "Advanced" at bounding box center [121, 53] width 18 height 6
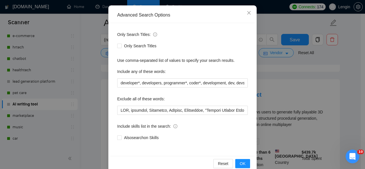
scroll to position [59, 0]
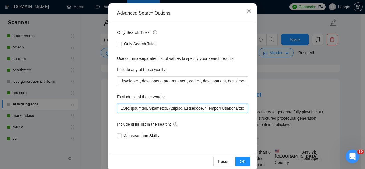
click at [119, 109] on input "text" at bounding box center [182, 108] width 130 height 9
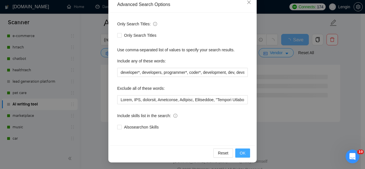
click at [246, 151] on button "OK" at bounding box center [242, 152] width 15 height 9
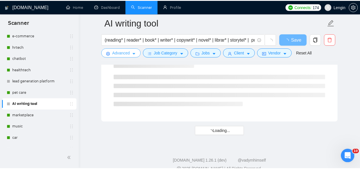
scroll to position [0, 0]
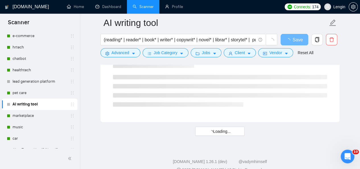
click at [246, 151] on footer "GigRadar.io 1.26.1 (dev) @vadymhimself 2025 GigRadar.io | All Rights Reserved." at bounding box center [220, 162] width 281 height 35
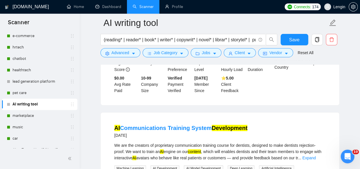
scroll to position [1270, 0]
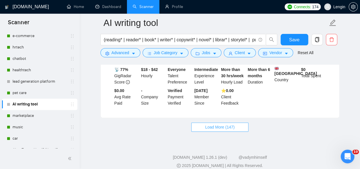
click at [217, 124] on span "Load More (147)" at bounding box center [220, 127] width 30 height 6
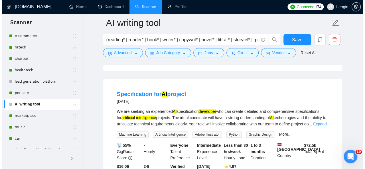
scroll to position [2435, 0]
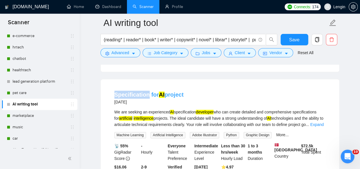
drag, startPoint x: 111, startPoint y: 81, endPoint x: 146, endPoint y: 83, distance: 34.8
click at [146, 86] on li "Specification for AI project 9 months ago We are seeking an experienced AI spec…" at bounding box center [220, 136] width 225 height 101
click at [135, 50] on button "Advanced" at bounding box center [121, 52] width 40 height 9
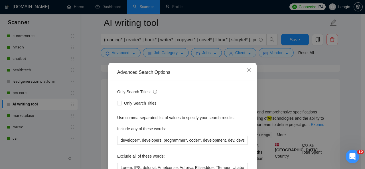
scroll to position [68, 0]
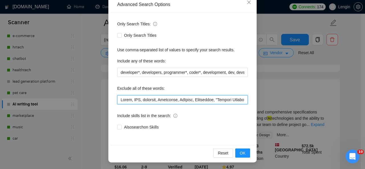
click at [119, 100] on input "text" at bounding box center [182, 99] width 130 height 9
paste input "Specification"
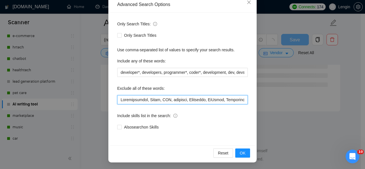
scroll to position [1562, 0]
type input "Specification, Unity, RAG, workflow, Assistant, PyTorch, Automation, "Virtual K…"
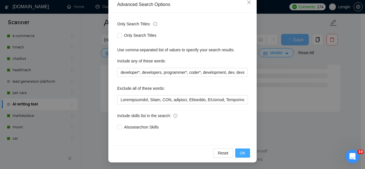
click at [242, 151] on span "OK" at bounding box center [243, 153] width 6 height 6
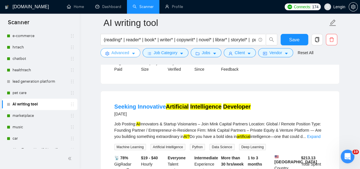
scroll to position [1270, 0]
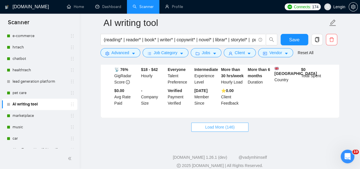
click at [216, 124] on span "Load More (146)" at bounding box center [220, 127] width 30 height 6
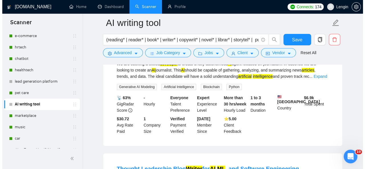
scroll to position [2316, 0]
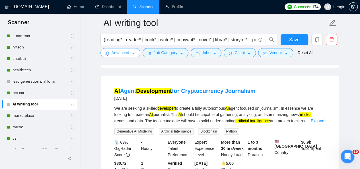
click at [134, 53] on icon "caret-down" at bounding box center [134, 54] width 4 height 4
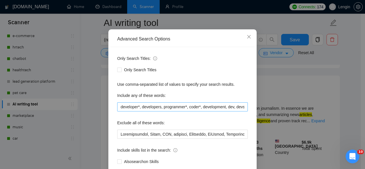
scroll to position [0, 46]
click at [242, 106] on input "developer*, developers, programmer*, coder*, development, dev, devs, writing*, …" at bounding box center [182, 106] width 130 height 9
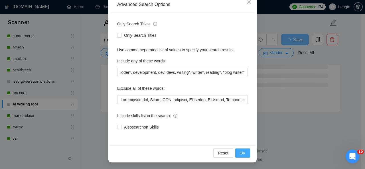
scroll to position [0, 0]
click at [242, 152] on span "OK" at bounding box center [243, 153] width 6 height 6
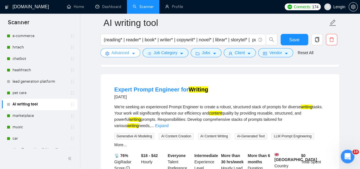
scroll to position [1270, 0]
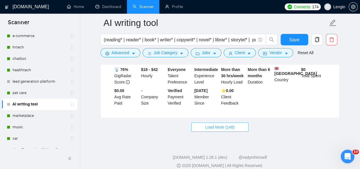
click at [215, 124] on span "Load More (146)" at bounding box center [220, 127] width 30 height 6
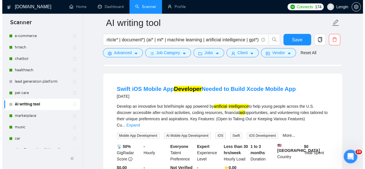
scroll to position [2171, 0]
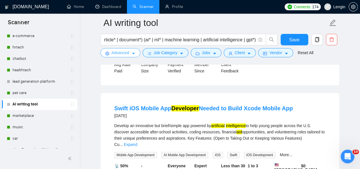
click at [127, 56] on span "Advanced" at bounding box center [121, 53] width 18 height 6
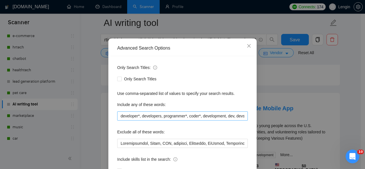
scroll to position [26, 0]
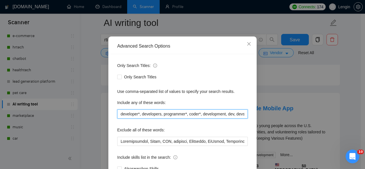
click at [120, 116] on input "developer*, developers, programmer*, coder*, development, dev, devs, writing*, …" at bounding box center [182, 113] width 130 height 9
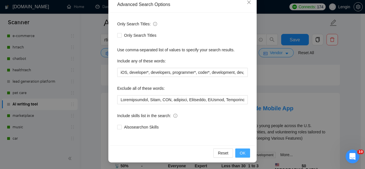
click at [241, 156] on button "OK" at bounding box center [242, 152] width 15 height 9
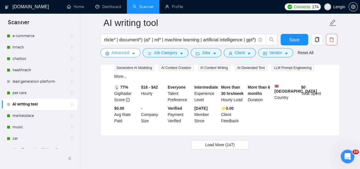
scroll to position [1270, 0]
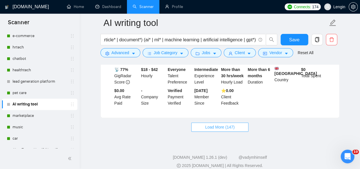
click at [231, 124] on button "Load More (147)" at bounding box center [220, 126] width 58 height 9
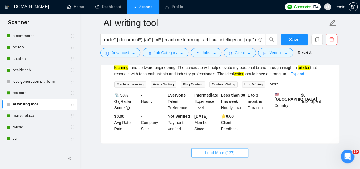
scroll to position [2513, 0]
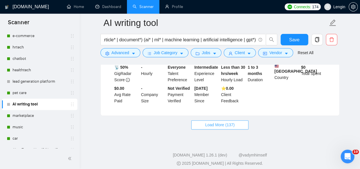
click at [221, 122] on span "Load More (137)" at bounding box center [220, 125] width 30 height 6
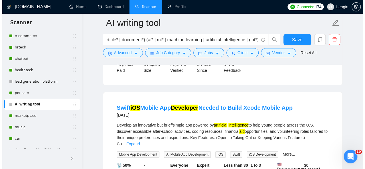
scroll to position [2164, 0]
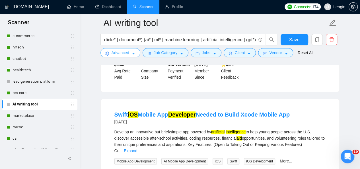
click at [121, 53] on span "Advanced" at bounding box center [121, 53] width 18 height 6
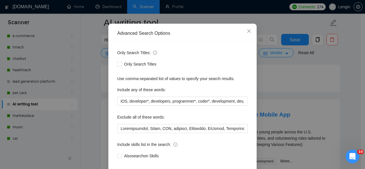
scroll to position [39, 0]
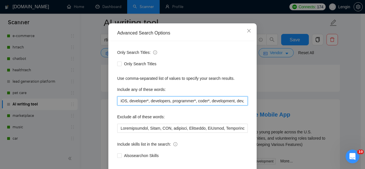
drag, startPoint x: 125, startPoint y: 102, endPoint x: 115, endPoint y: 101, distance: 10.6
click at [117, 101] on input "iOS, developer*, developers, programmer*, coder*, development, dev, devs, writi…" at bounding box center [182, 100] width 130 height 9
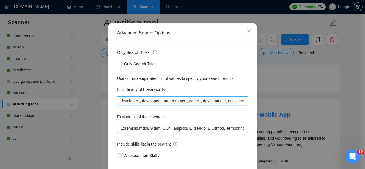
type input "developer*, developers, programmer*, coder*, development, dev, devs, writing*, …"
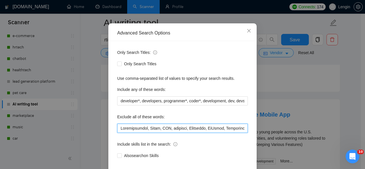
click at [118, 126] on input "text" at bounding box center [182, 128] width 130 height 9
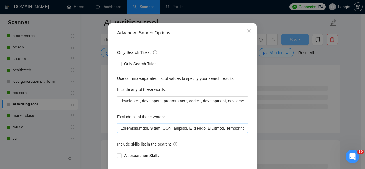
paste input "iOS,"
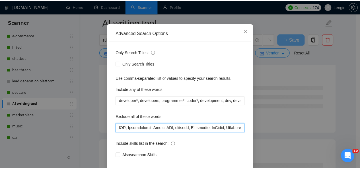
scroll to position [68, 0]
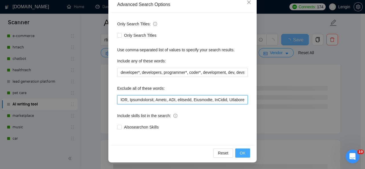
type input "iOS, Specification, Unity, RAG, workflow, Assistant, PyTorch, Automation, "Virt…"
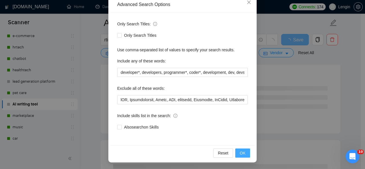
click at [240, 149] on button "OK" at bounding box center [242, 152] width 15 height 9
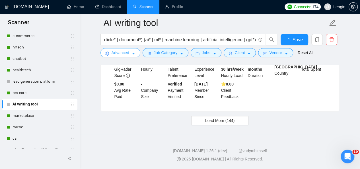
scroll to position [1270, 0]
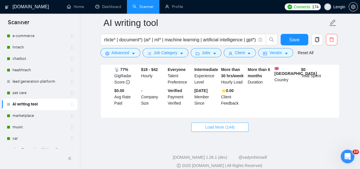
click at [235, 122] on button "Load More (144)" at bounding box center [220, 126] width 58 height 9
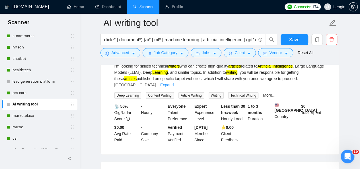
scroll to position [591, 0]
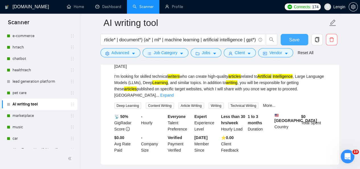
click at [297, 38] on span "Save" at bounding box center [294, 39] width 10 height 7
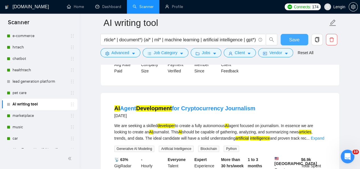
scroll to position [2513, 0]
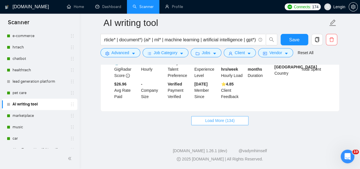
click at [210, 118] on span "Load More (134)" at bounding box center [220, 120] width 30 height 6
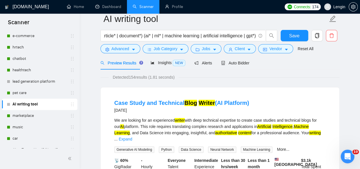
scroll to position [0, 0]
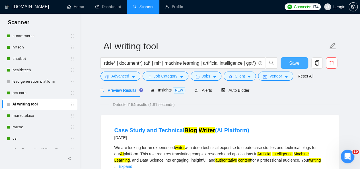
click at [291, 60] on span "Save" at bounding box center [294, 63] width 10 height 7
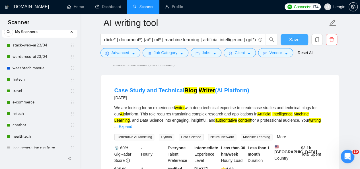
scroll to position [16, 0]
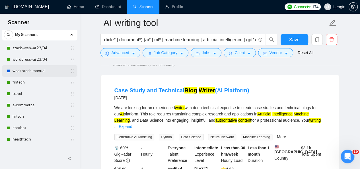
click at [37, 66] on link "wealthtech manual" at bounding box center [40, 70] width 54 height 11
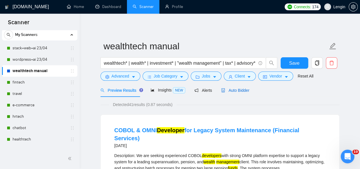
click at [241, 88] on span "Auto Bidder" at bounding box center [235, 90] width 28 height 5
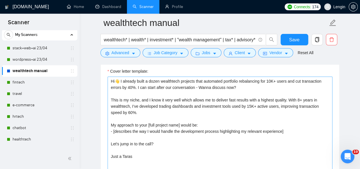
scroll to position [739, 0]
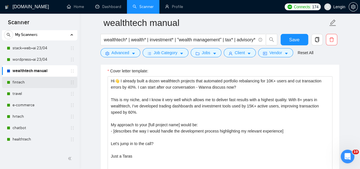
click at [36, 79] on link "fintech" at bounding box center [40, 82] width 54 height 11
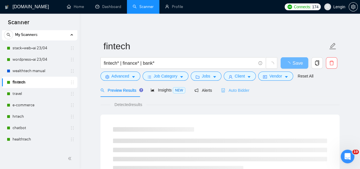
click at [227, 95] on div "Auto Bidder" at bounding box center [235, 89] width 28 height 13
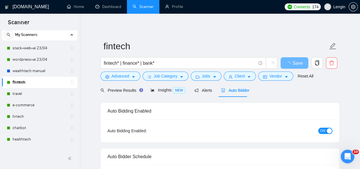
radio input "false"
radio input "true"
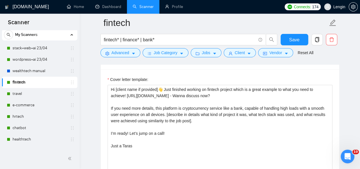
scroll to position [749, 0]
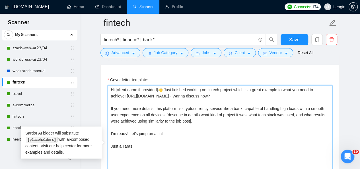
click at [175, 95] on textarea "Hi [client name if provided]👋 Just finished working on fintech project which is…" at bounding box center [220, 149] width 225 height 128
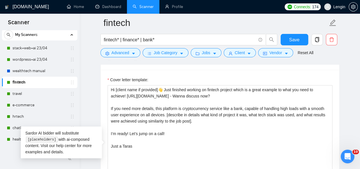
click at [87, 89] on div "GigRadar.io Home Dashboard Scanner Profile Connects: 174 Lengin fintech fintech…" at bounding box center [220, 110] width 281 height 1719
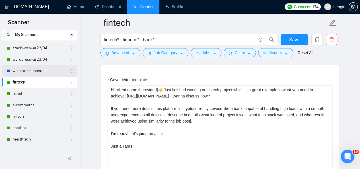
click at [44, 71] on link "wealthtech manual" at bounding box center [40, 70] width 54 height 11
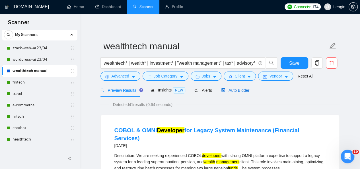
click at [234, 91] on span "Auto Bidder" at bounding box center [235, 90] width 28 height 5
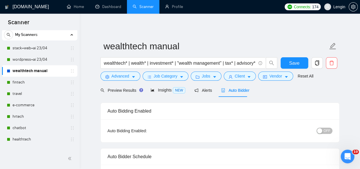
radio input "false"
radio input "true"
click at [120, 85] on div "Preview Results" at bounding box center [121, 89] width 41 height 13
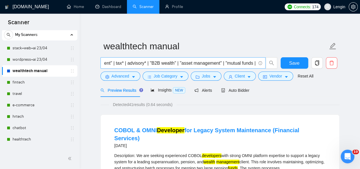
scroll to position [0, 109]
click at [254, 63] on input "wealthtech* | wealth* | investment* | "wealth management" | tax* | advisory* | …" at bounding box center [180, 63] width 152 height 7
paste input "Financial planning"
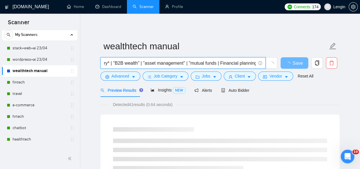
click at [237, 63] on input "wealthtech* | wealth* | investment* | "wealth management" | tax* | advisory* | …" at bounding box center [180, 63] width 152 height 7
click at [213, 64] on input "wealthtech* | wealth* | investment* | "wealth management" | tax* | advisory* | …" at bounding box center [180, 63] width 152 height 7
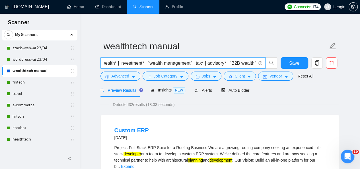
scroll to position [0, 154]
drag, startPoint x: 254, startPoint y: 63, endPoint x: 212, endPoint y: 61, distance: 41.6
click at [212, 61] on input "wealthtech* | wealth* | investment* | "wealth management" | tax* | advisory* | …" at bounding box center [180, 63] width 152 height 7
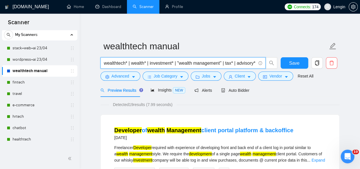
scroll to position [0, 157]
click at [222, 64] on input "wealthtech* | wealth* | investment* | "wealth management" | tax* | advisory* | …" at bounding box center [180, 63] width 152 height 7
drag, startPoint x: 255, startPoint y: 63, endPoint x: 209, endPoint y: 61, distance: 46.2
click at [209, 61] on input "wealthtech* | wealth* | investment* | "wealth management" | tax* | advisory* | …" at bounding box center [180, 63] width 152 height 7
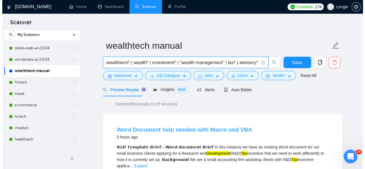
scroll to position [0, 0]
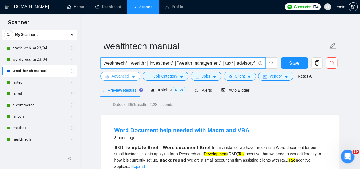
type input "wealthtech* | wealth* | investment* | "wealth management" | tax* | advisory* | …"
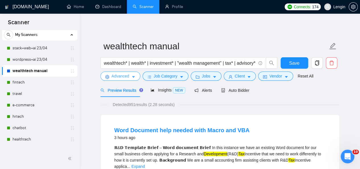
click at [130, 79] on button "Advanced" at bounding box center [121, 75] width 40 height 9
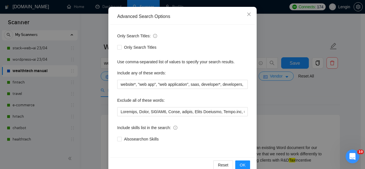
scroll to position [57, 0]
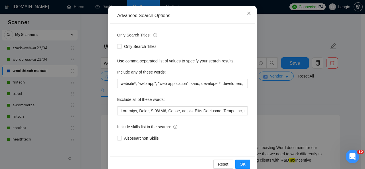
click at [248, 12] on icon "close" at bounding box center [248, 13] width 5 height 5
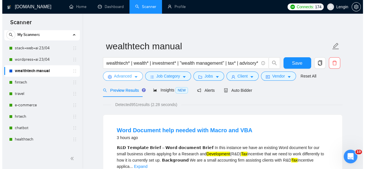
scroll to position [48, 0]
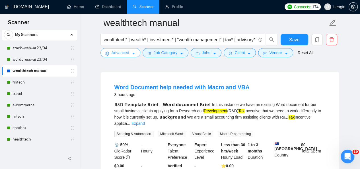
click at [129, 51] on span "Advanced" at bounding box center [121, 53] width 18 height 6
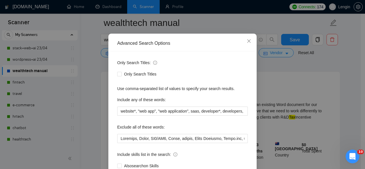
scroll to position [29, 0]
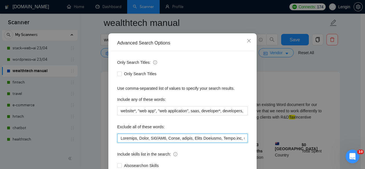
click at [121, 137] on input "text" at bounding box center [182, 138] width 130 height 9
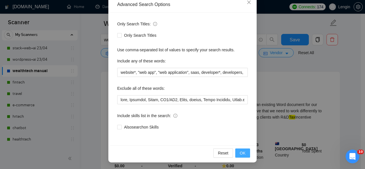
click at [240, 153] on span "OK" at bounding box center [243, 153] width 6 height 6
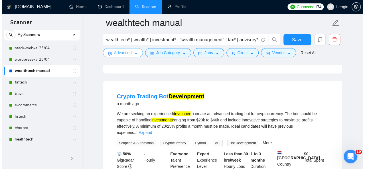
scroll to position [801, 0]
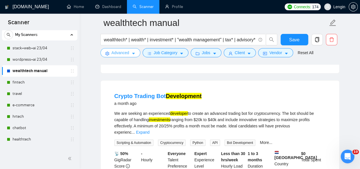
click at [125, 53] on span "Advanced" at bounding box center [121, 53] width 18 height 6
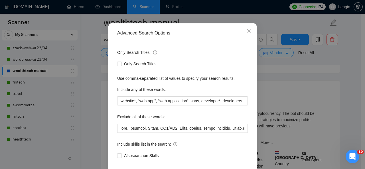
scroll to position [68, 0]
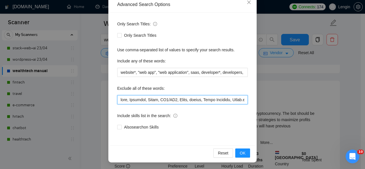
click at [117, 97] on input "text" at bounding box center [182, 99] width 130 height 9
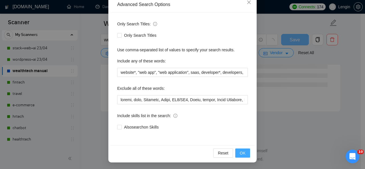
scroll to position [781, 0]
click at [241, 155] on span "OK" at bounding box center [243, 153] width 6 height 6
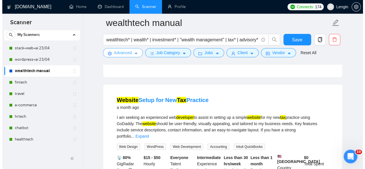
scroll to position [761, 0]
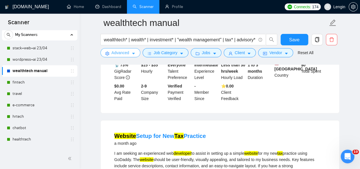
click at [117, 54] on span "Advanced" at bounding box center [121, 53] width 18 height 6
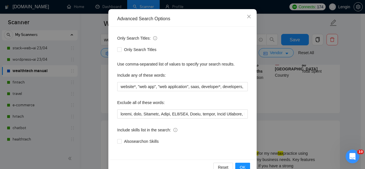
scroll to position [57, 0]
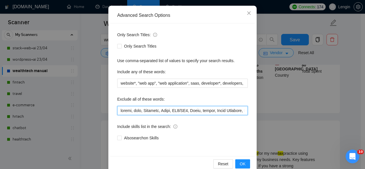
click at [119, 112] on input "text" at bounding box center [182, 110] width 130 height 9
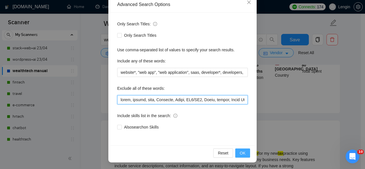
type input "setup, crypto, help, Fineract, Mifos, MT4/MT5, Swift, casino, Smart Contract, D…"
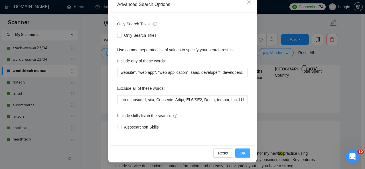
click at [242, 155] on span "OK" at bounding box center [243, 153] width 6 height 6
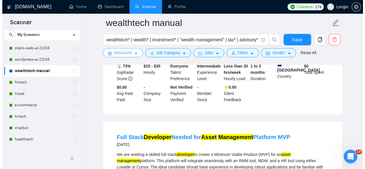
scroll to position [1052, 0]
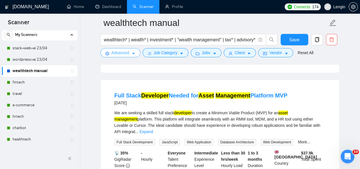
click at [117, 50] on span "Advanced" at bounding box center [121, 53] width 18 height 6
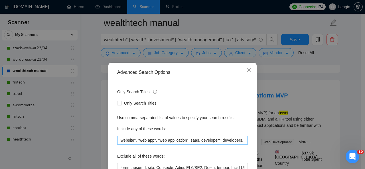
scroll to position [0, 60]
click at [243, 142] on input "website*, "web app", "web application", saas, developer*, developers, programme…" at bounding box center [182, 140] width 130 height 9
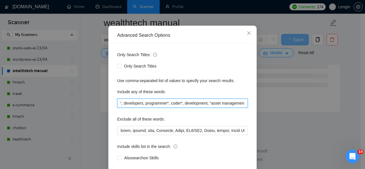
scroll to position [68, 0]
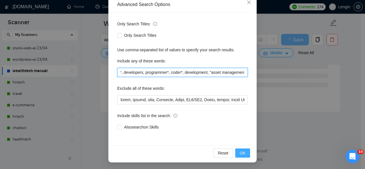
type input "website*, "web app", "web application", saas, developer*, developers, programme…"
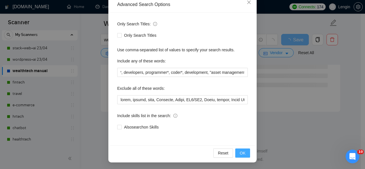
scroll to position [0, 0]
click at [240, 153] on span "OK" at bounding box center [243, 153] width 6 height 6
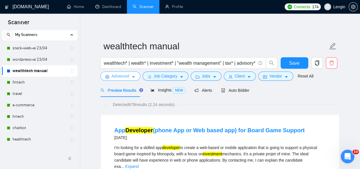
click at [128, 73] on span "Advanced" at bounding box center [121, 76] width 18 height 6
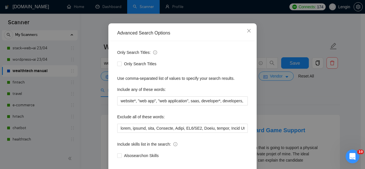
scroll to position [68, 0]
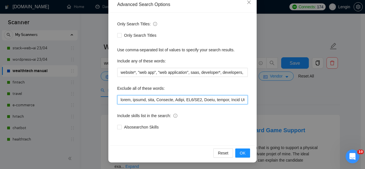
click at [118, 100] on input "text" at bounding box center [182, 99] width 130 height 9
type input "game, setup, crypto, help, Fineract, Mifos, MT4/MT5, Swift, casino, Smart Contr…"
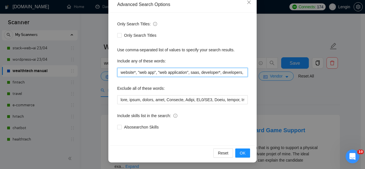
click at [196, 73] on input "website*, "web app", "web application", saas, developer*, developers, programme…" at bounding box center [182, 72] width 130 height 9
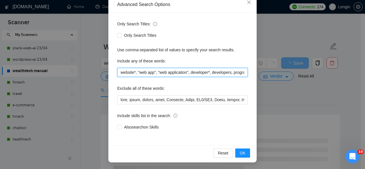
scroll to position [0, 89]
type input "website*, "web app", "web application", developer*, developers, programmer*, co…"
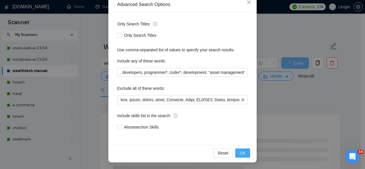
scroll to position [0, 0]
click at [240, 152] on span "OK" at bounding box center [243, 153] width 6 height 6
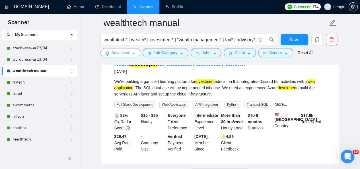
scroll to position [1256, 0]
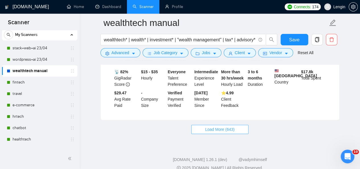
click at [222, 126] on span "Load More (643)" at bounding box center [220, 129] width 30 height 6
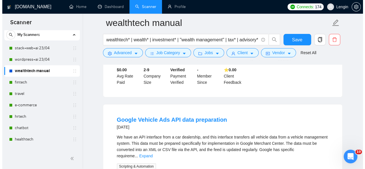
scroll to position [1430, 0]
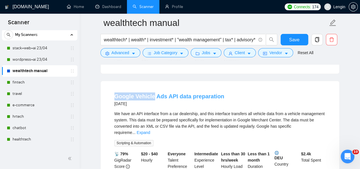
drag, startPoint x: 108, startPoint y: 82, endPoint x: 153, endPoint y: 78, distance: 44.6
click at [153, 88] on li "Google Vehicle Ads API data preparation 2 months ago We have an API interface f…" at bounding box center [220, 141] width 225 height 107
click at [120, 51] on span "Advanced" at bounding box center [121, 53] width 18 height 6
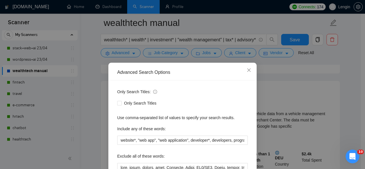
scroll to position [30, 0]
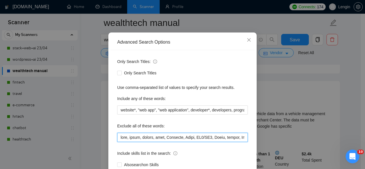
click at [120, 137] on input "text" at bounding box center [182, 137] width 130 height 9
paste input "Vehicle"
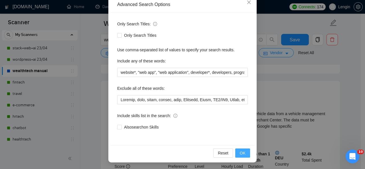
click at [242, 152] on span "OK" at bounding box center [243, 153] width 6 height 6
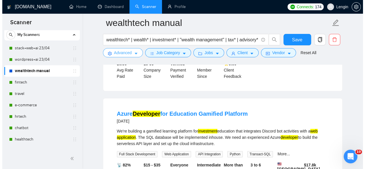
scroll to position [1161, 0]
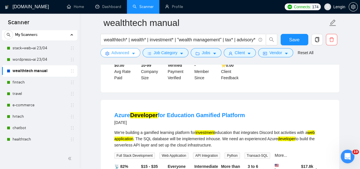
click at [126, 55] on span "Advanced" at bounding box center [121, 53] width 18 height 6
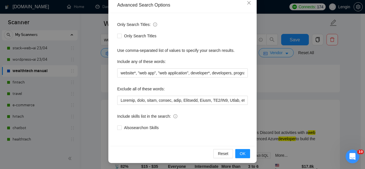
scroll to position [68, 0]
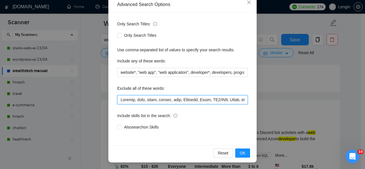
click at [118, 100] on input "text" at bounding box center [182, 99] width 130 height 9
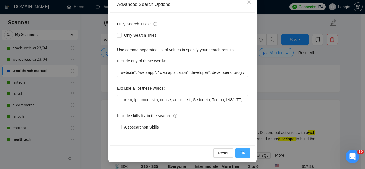
click at [244, 152] on button "OK" at bounding box center [242, 152] width 15 height 9
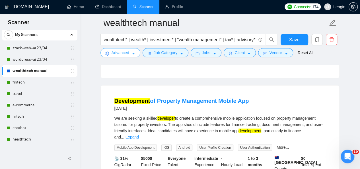
scroll to position [1252, 0]
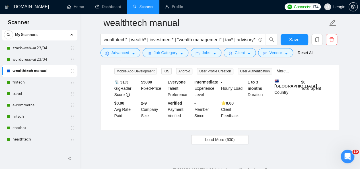
click at [218, 136] on span "Load More (630)" at bounding box center [220, 139] width 30 height 6
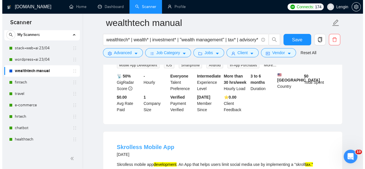
scroll to position [1627, 0]
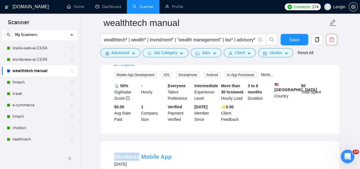
drag, startPoint x: 109, startPoint y: 132, endPoint x: 136, endPoint y: 127, distance: 27.7
click at [126, 54] on span "Advanced" at bounding box center [121, 53] width 18 height 6
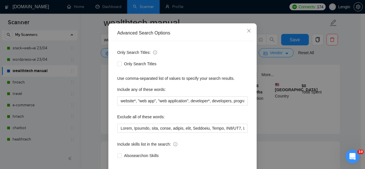
scroll to position [57, 0]
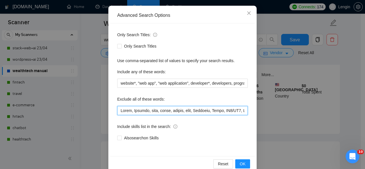
click at [119, 109] on input "text" at bounding box center [182, 110] width 130 height 9
paste input "Skrolless"
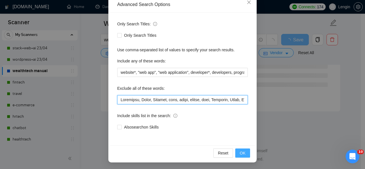
scroll to position [1562, 0]
type input "Skrolless, Azure, Vehicle, game, setup, crypto, help, Fineract, Mifos, MT4/MT5,…"
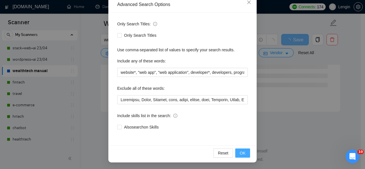
click at [243, 152] on span "OK" at bounding box center [243, 153] width 6 height 6
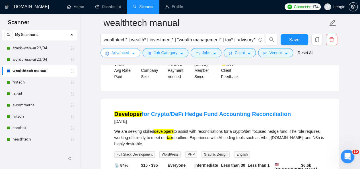
scroll to position [150, 0]
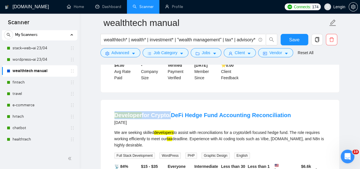
drag, startPoint x: 111, startPoint y: 114, endPoint x: 167, endPoint y: 112, distance: 56.7
click at [167, 112] on li "Developer for Crypto/DeFi Hedge Fund Accounting Reconciliation 21 days ago We a…" at bounding box center [220, 157] width 225 height 101
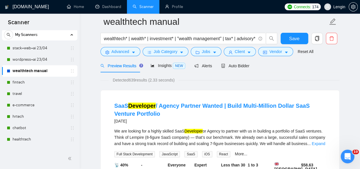
scroll to position [0, 0]
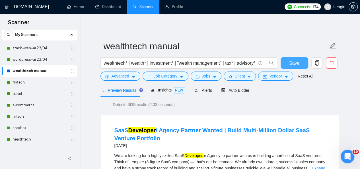
click at [302, 58] on button "Save" at bounding box center [295, 62] width 28 height 11
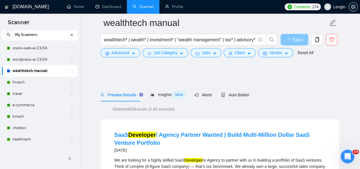
scroll to position [241, 0]
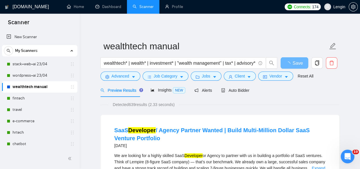
scroll to position [61, 0]
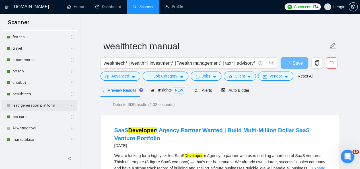
click at [47, 107] on link "lead generation platform" at bounding box center [40, 105] width 54 height 11
